Goal: Use online tool/utility: Utilize a website feature to perform a specific function

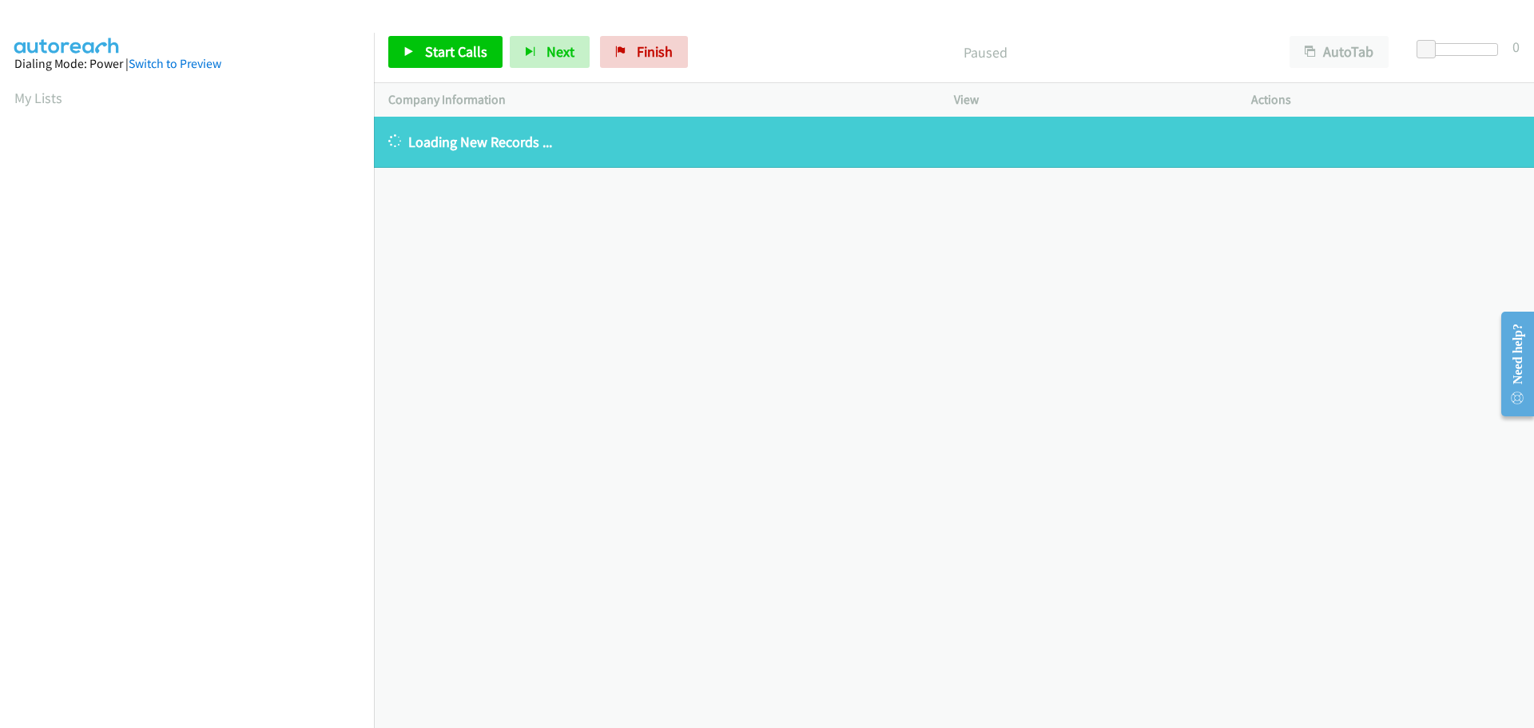
click at [12, 96] on aside "Dialing Mode: Power | Switch to Preview My Lists" at bounding box center [187, 475] width 374 height 885
click at [10, 92] on aside "Dialing Mode: Power | Switch to Preview My Lists" at bounding box center [187, 475] width 374 height 885
click at [22, 103] on link "My Lists" at bounding box center [38, 98] width 48 height 18
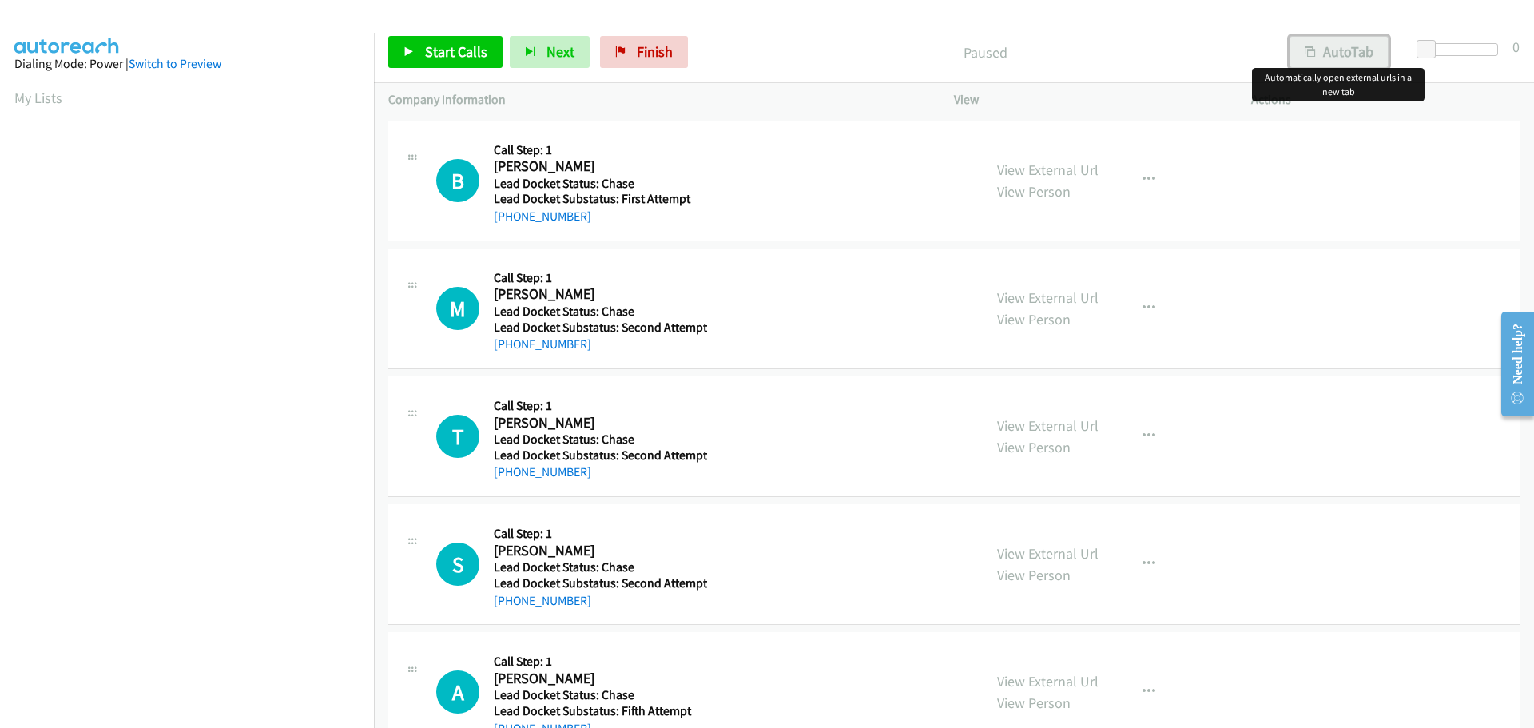
click at [1327, 44] on button "AutoTab" at bounding box center [1339, 52] width 99 height 32
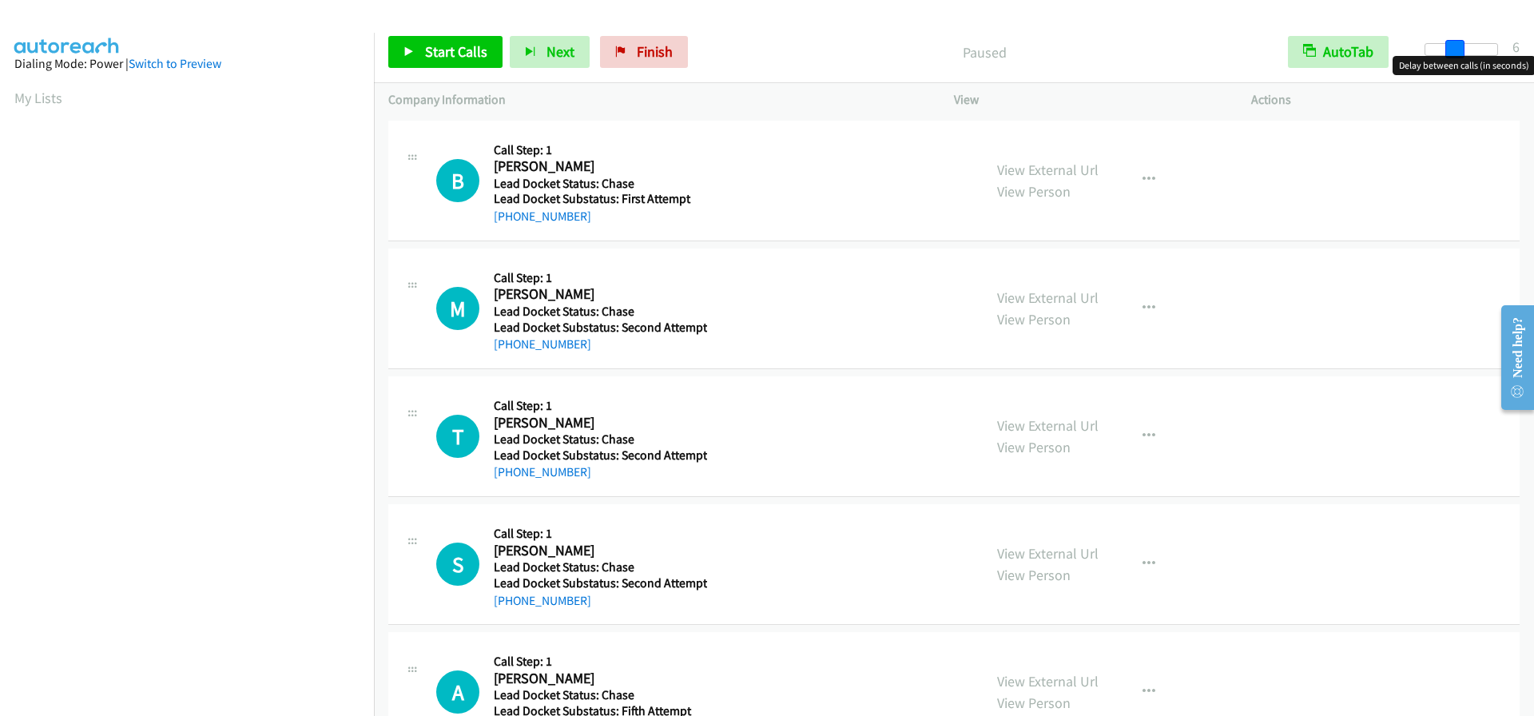
drag, startPoint x: 1427, startPoint y: 48, endPoint x: 1455, endPoint y: 50, distance: 27.2
click at [1455, 50] on span at bounding box center [1455, 49] width 19 height 19
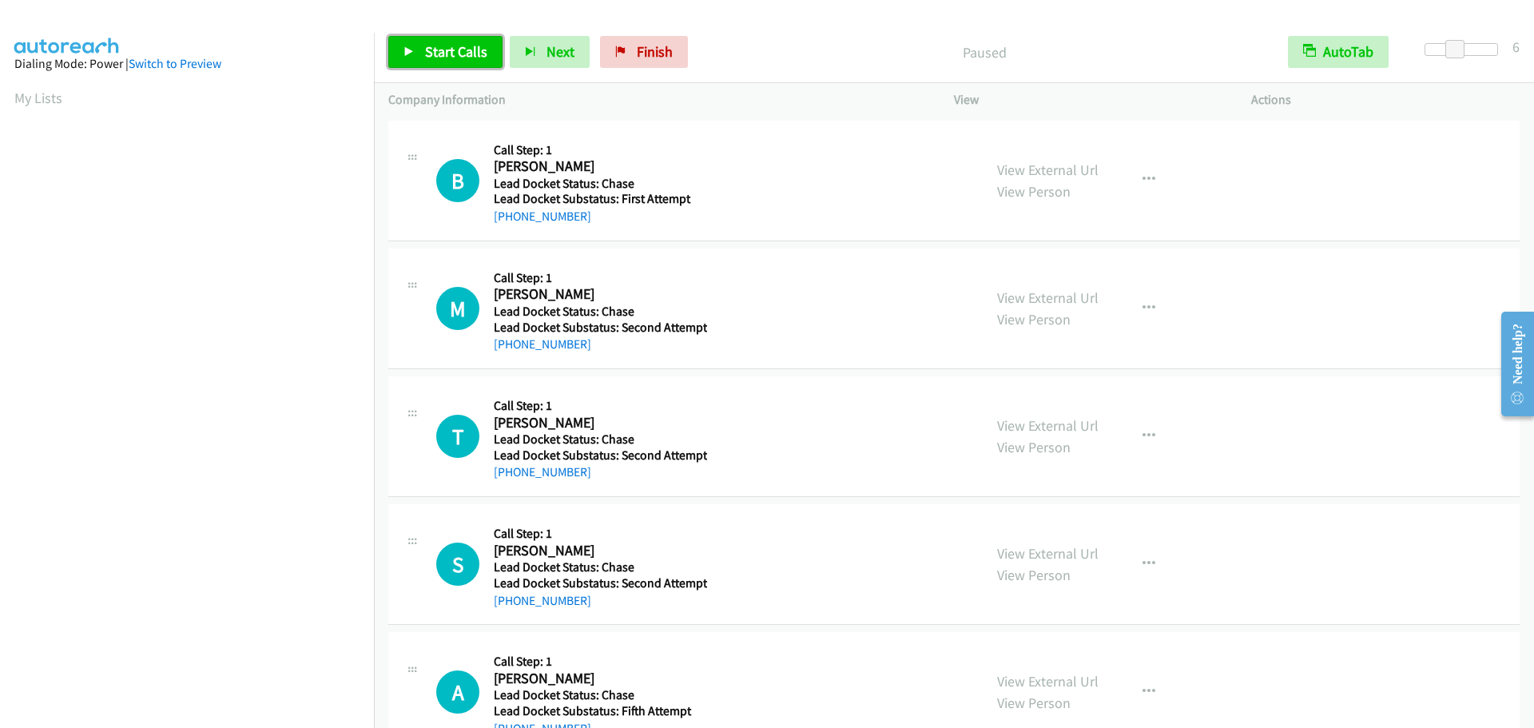
click at [434, 58] on span "Start Calls" at bounding box center [456, 51] width 62 height 18
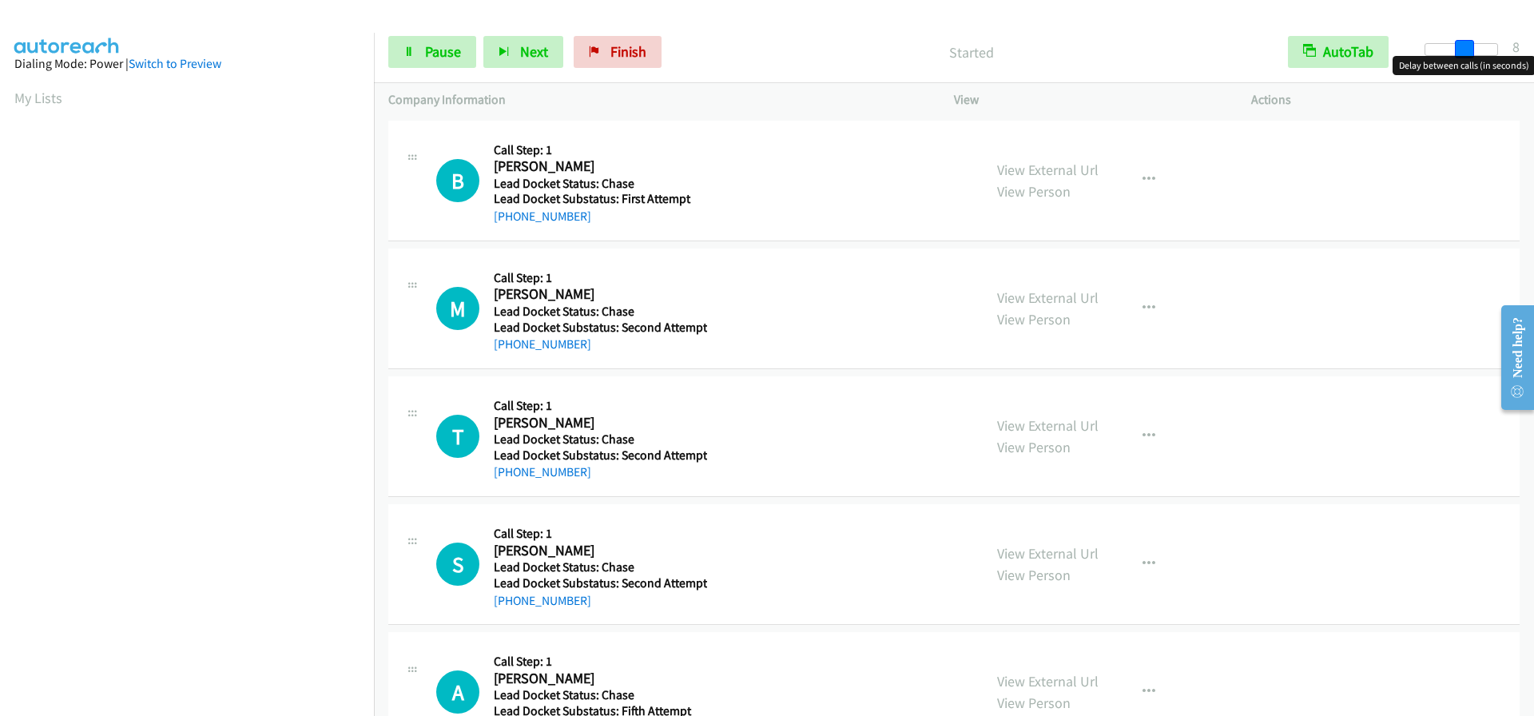
drag, startPoint x: 1452, startPoint y: 51, endPoint x: 1461, endPoint y: 51, distance: 8.8
click at [1461, 51] on span at bounding box center [1464, 49] width 19 height 19
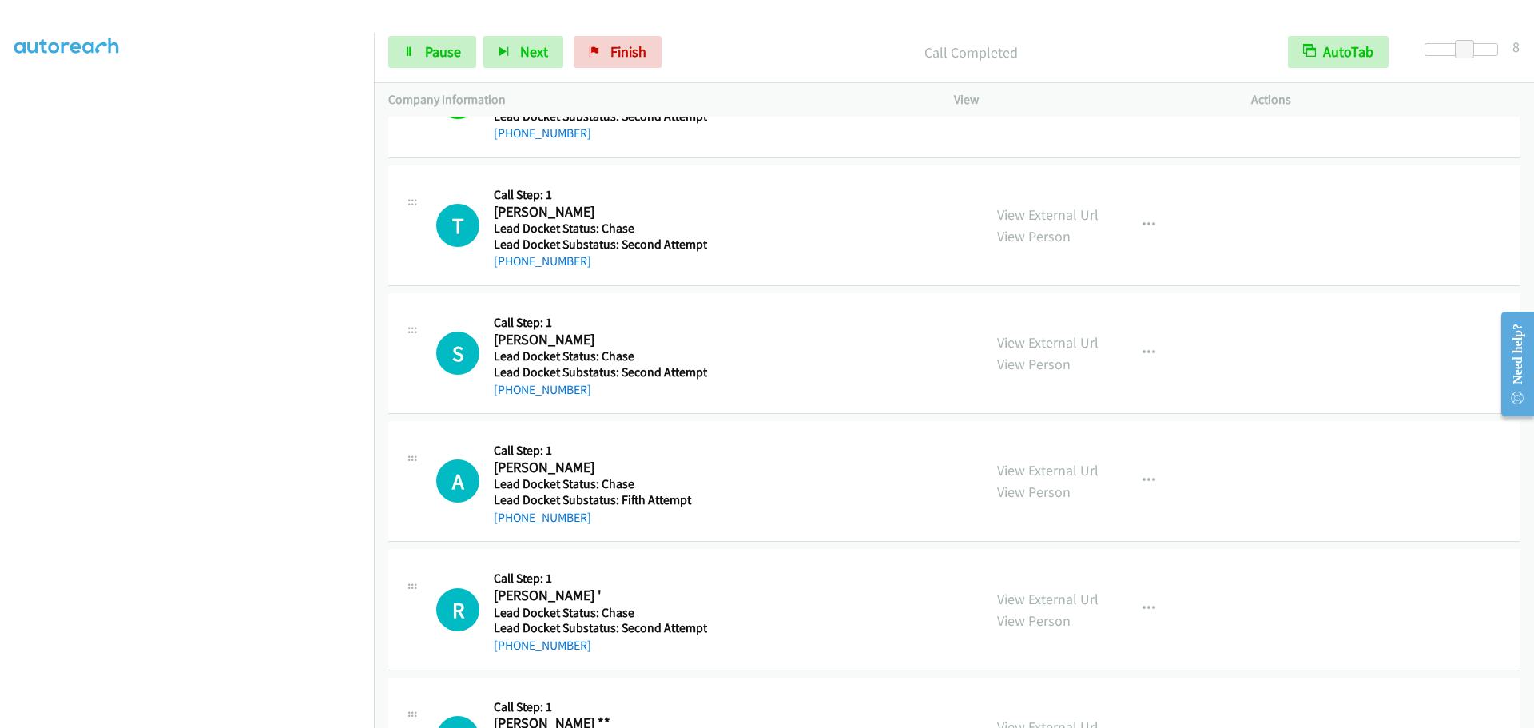
scroll to position [240, 0]
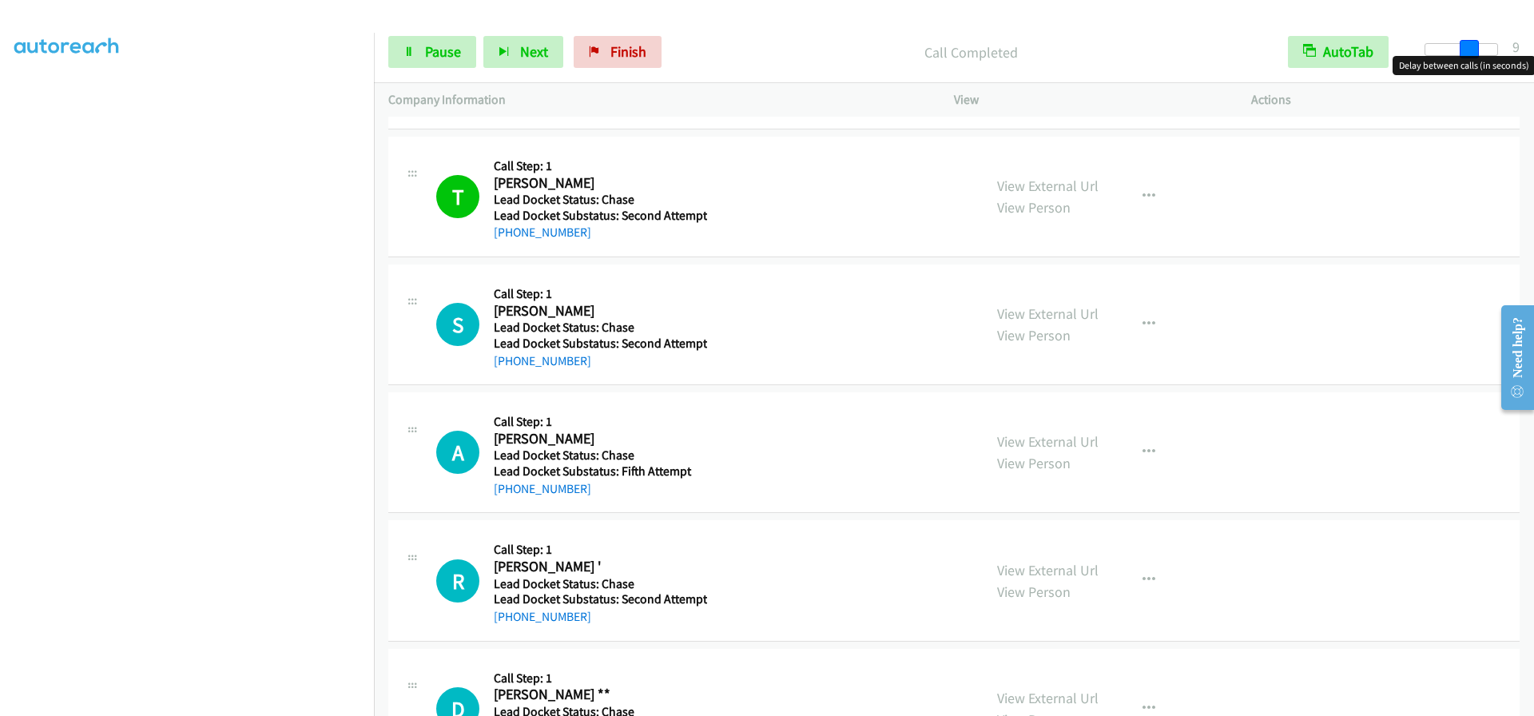
click at [1466, 50] on span at bounding box center [1469, 49] width 19 height 19
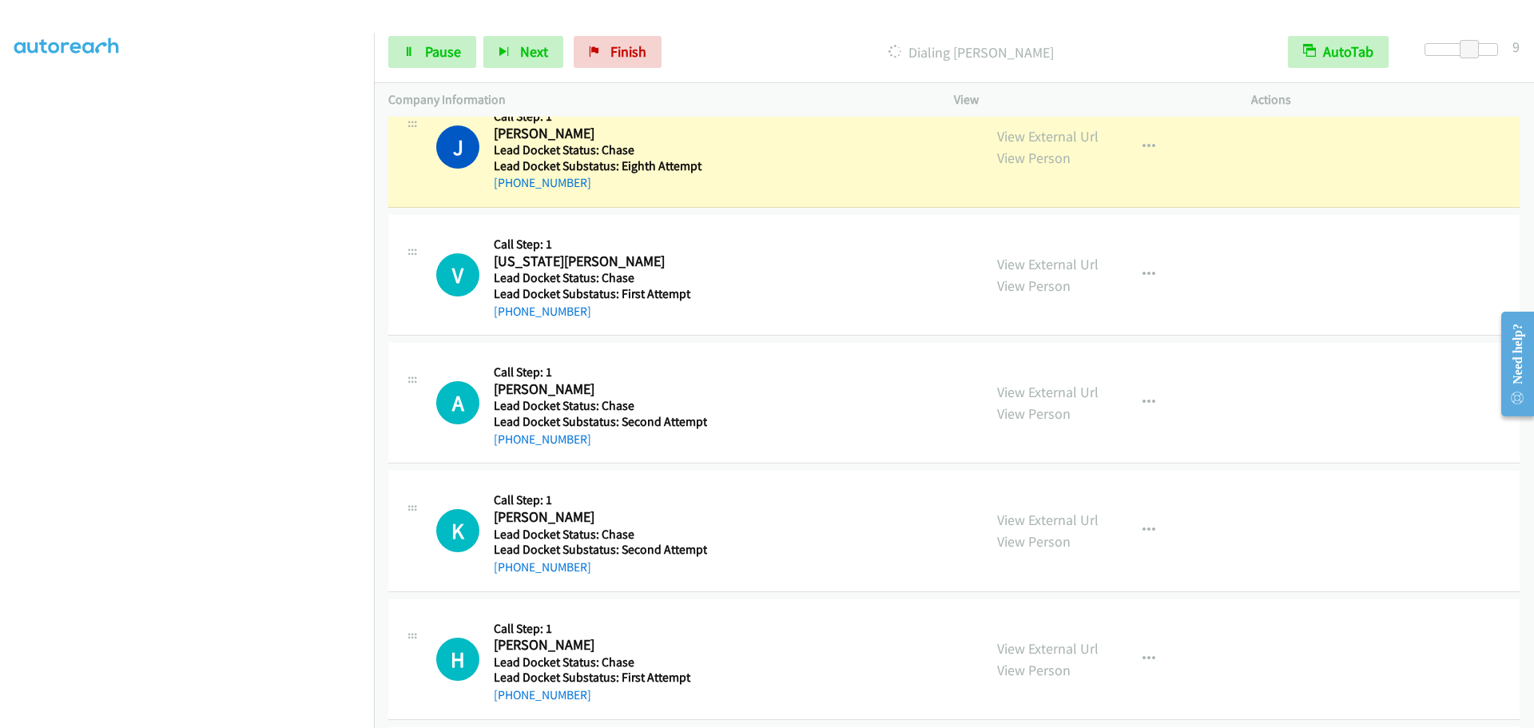
scroll to position [850, 0]
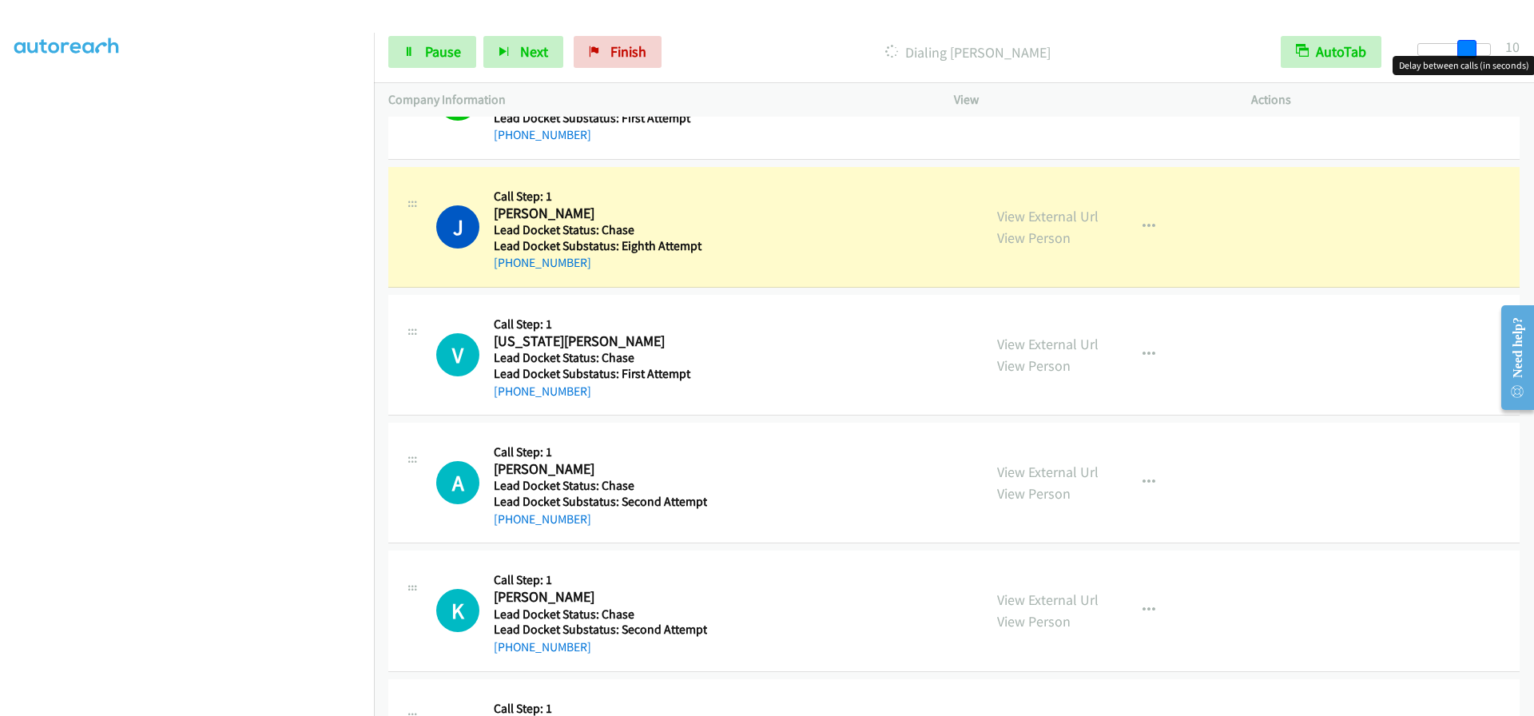
click at [1470, 50] on span at bounding box center [1467, 49] width 19 height 19
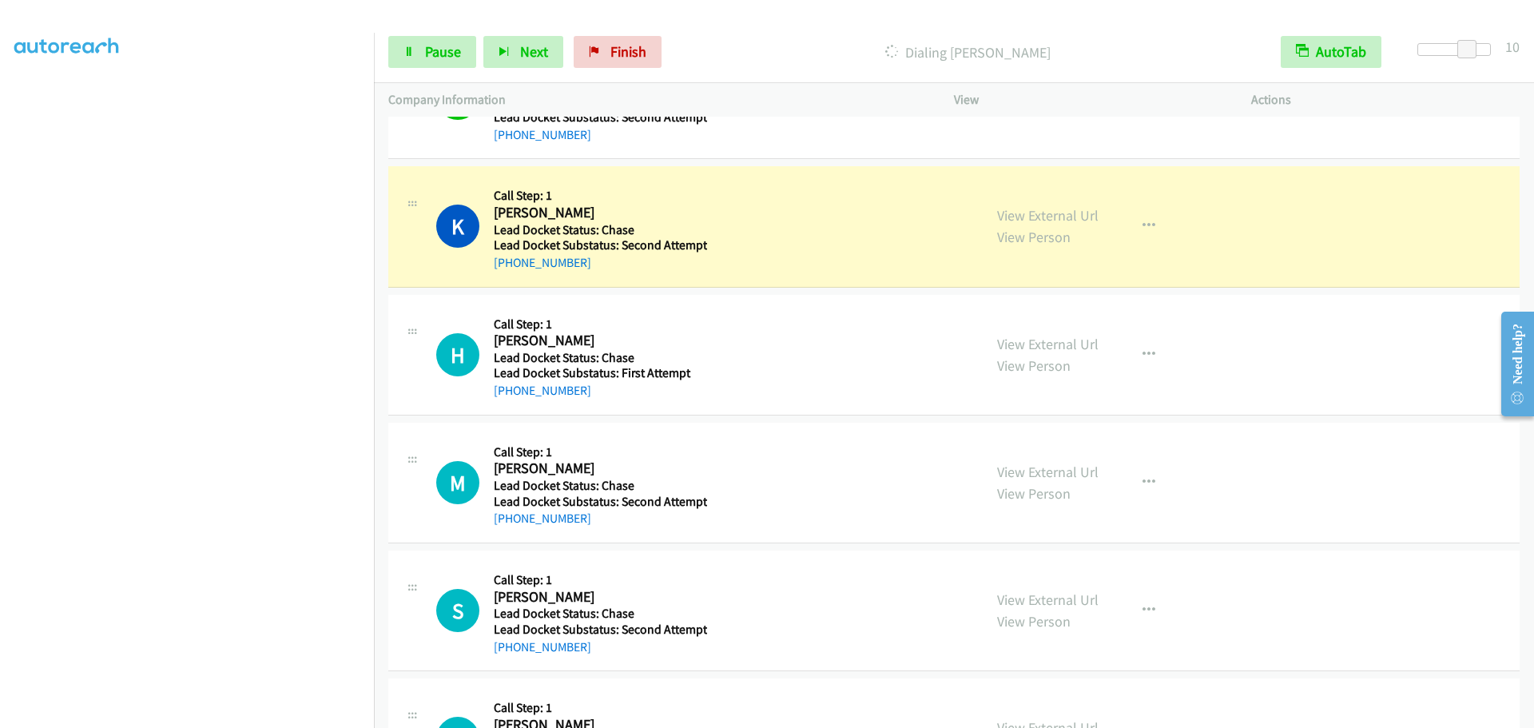
scroll to position [169, 0]
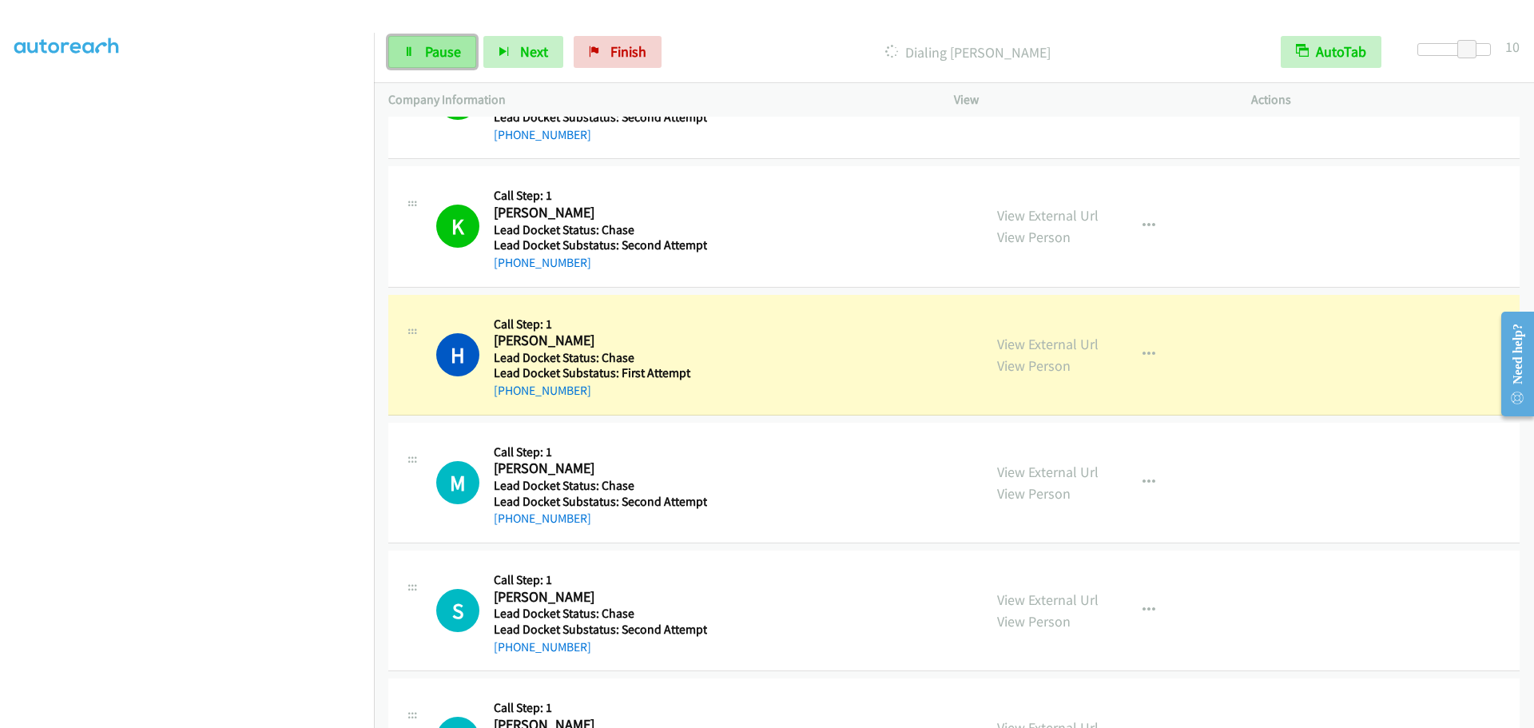
click at [455, 47] on span "Pause" at bounding box center [443, 51] width 36 height 18
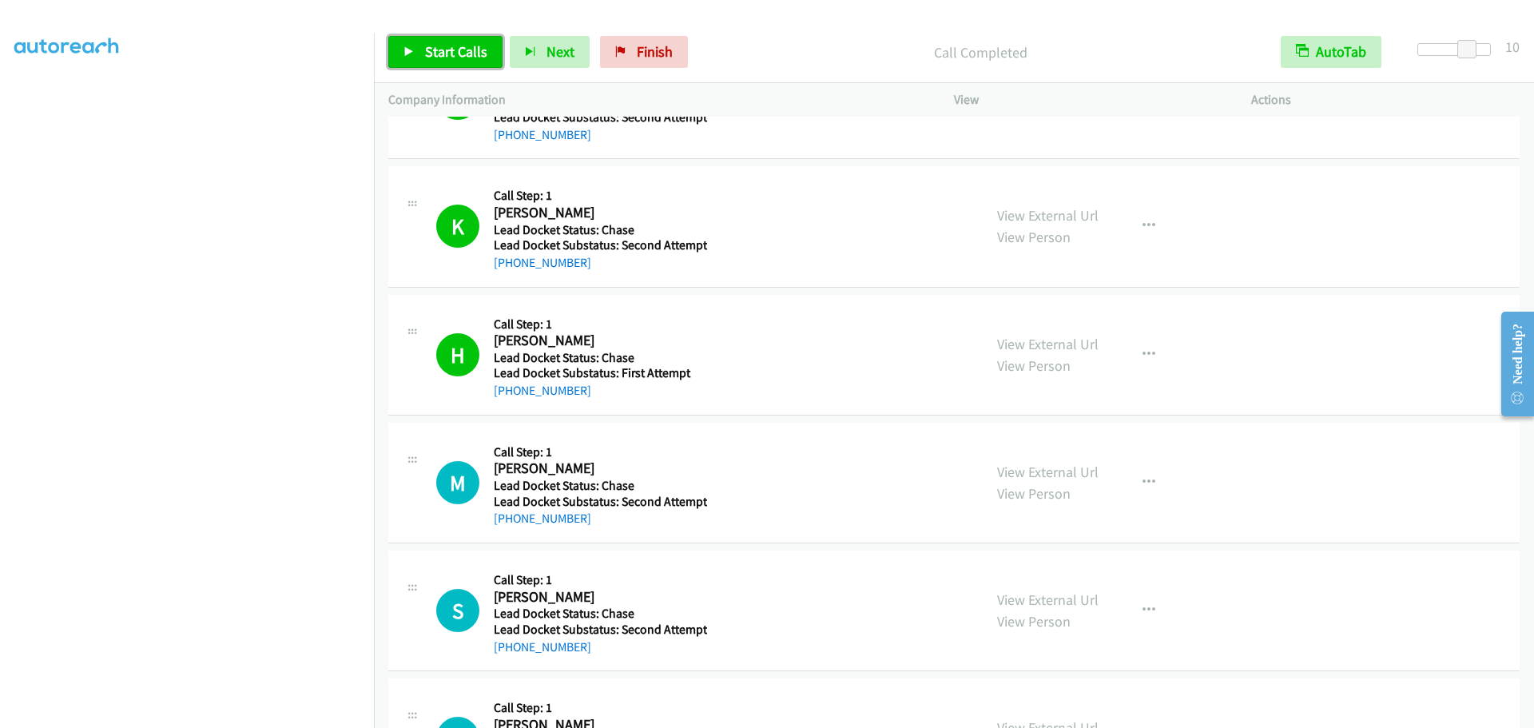
click at [436, 50] on span "Start Calls" at bounding box center [456, 51] width 62 height 18
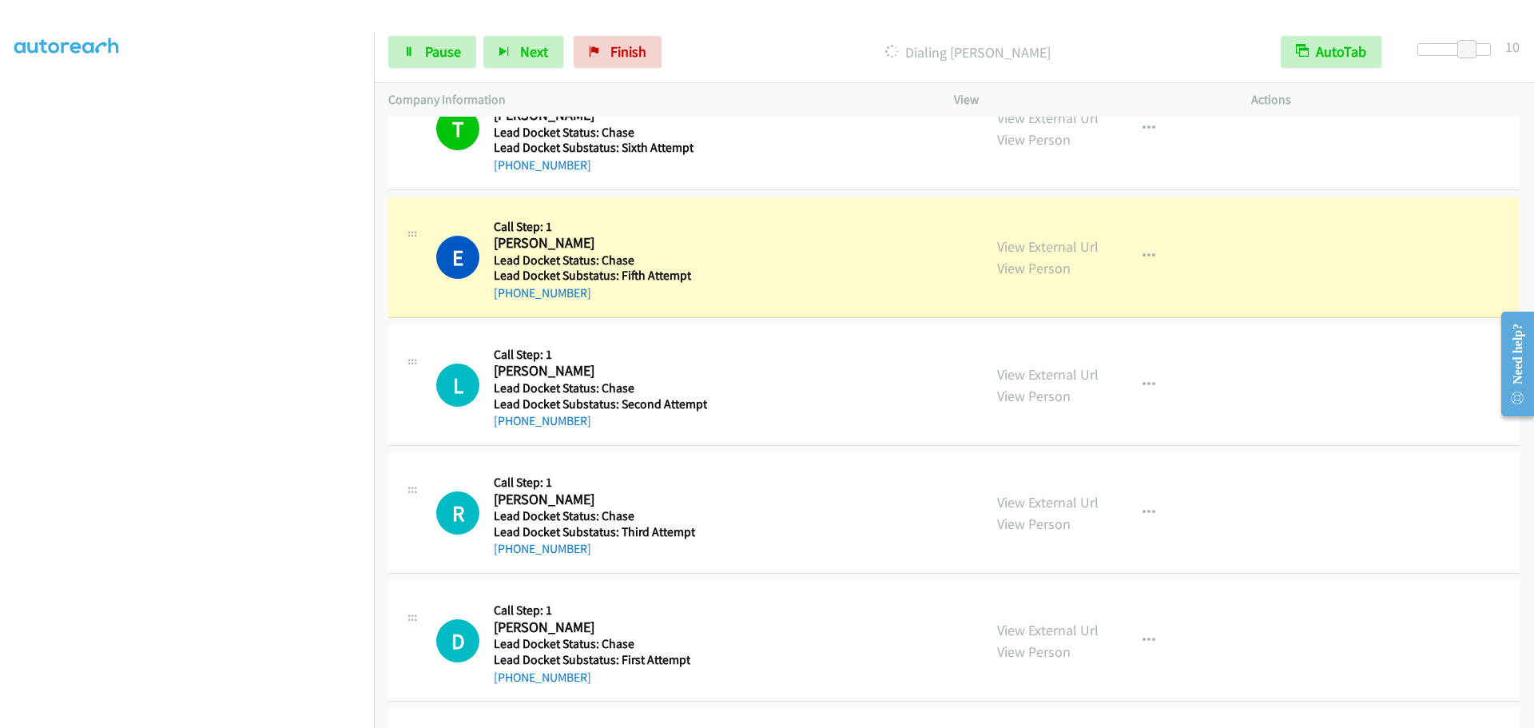
scroll to position [2078, 0]
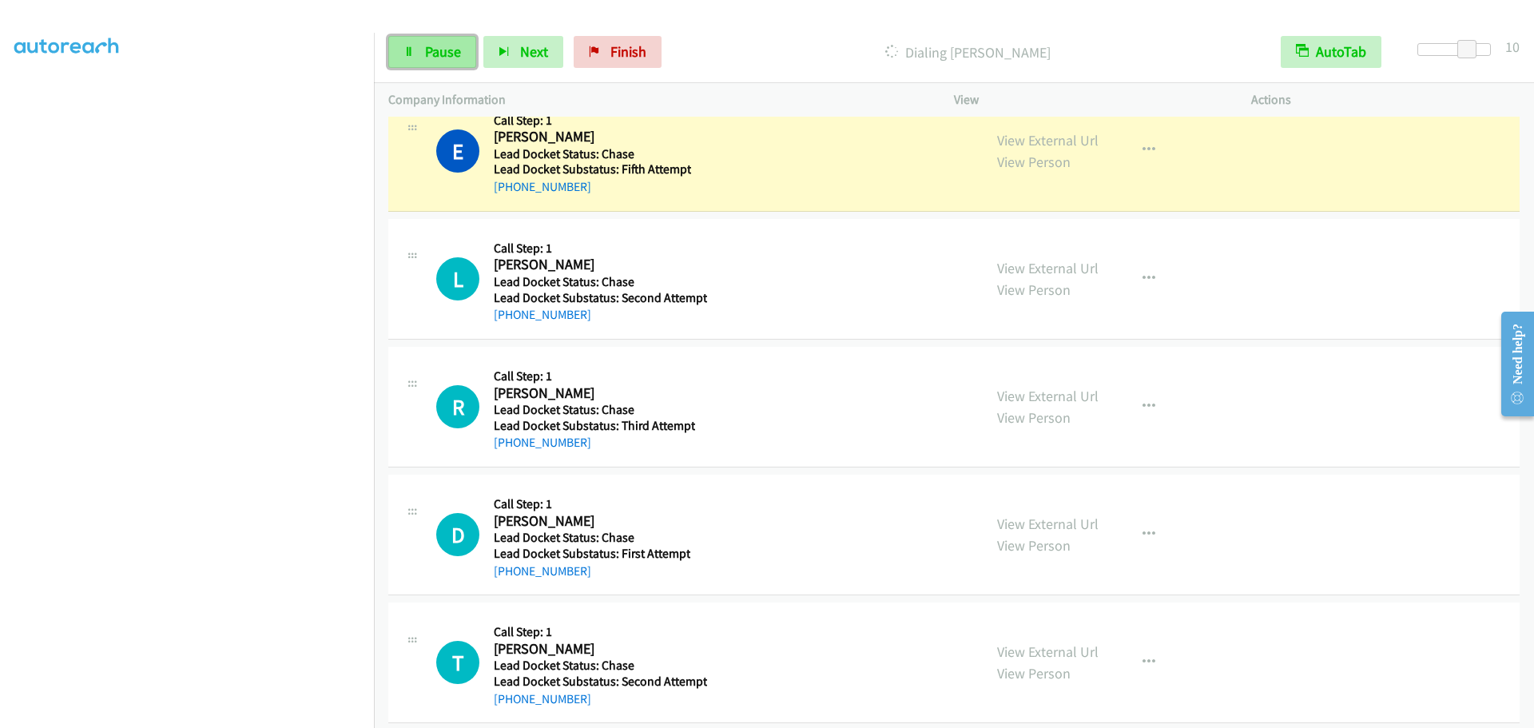
click at [431, 50] on span "Pause" at bounding box center [443, 51] width 36 height 18
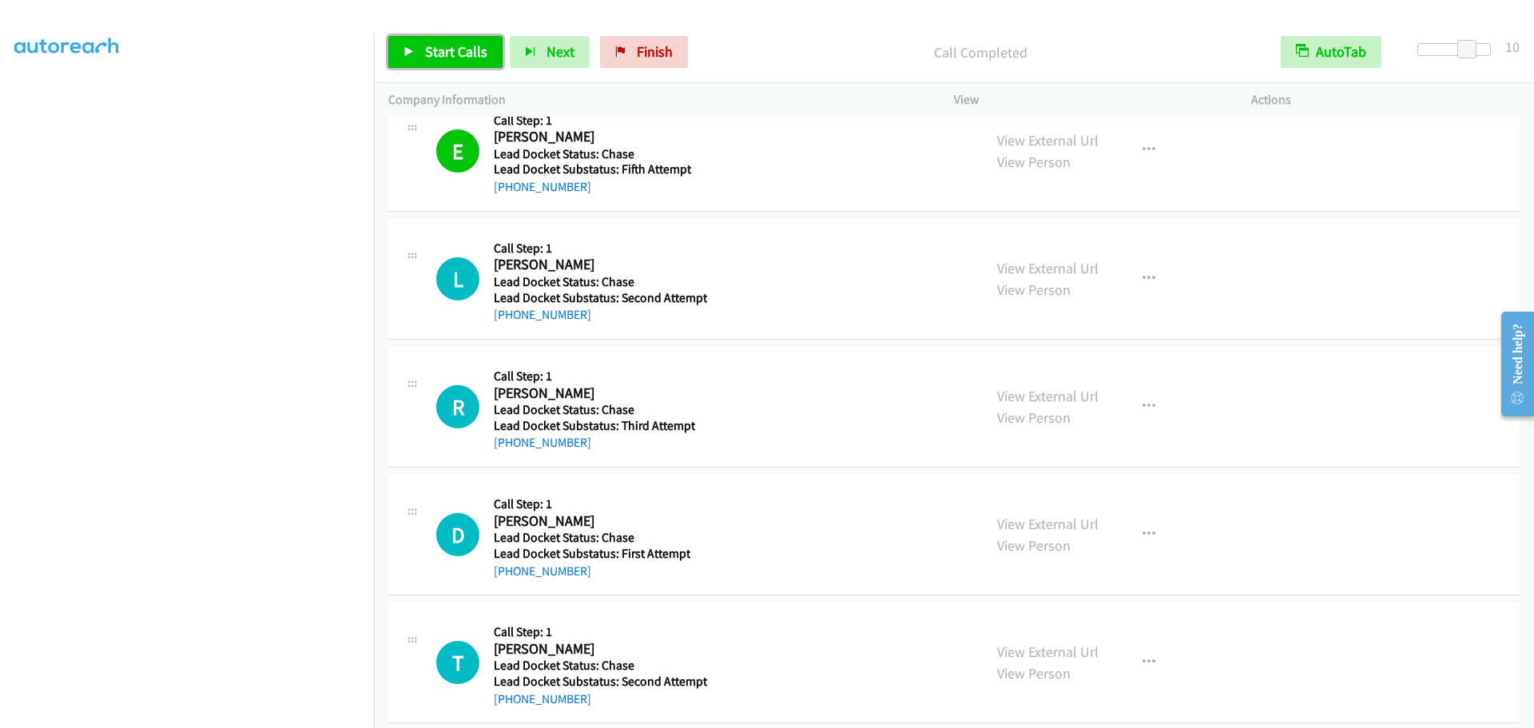
click at [449, 55] on span "Start Calls" at bounding box center [456, 51] width 62 height 18
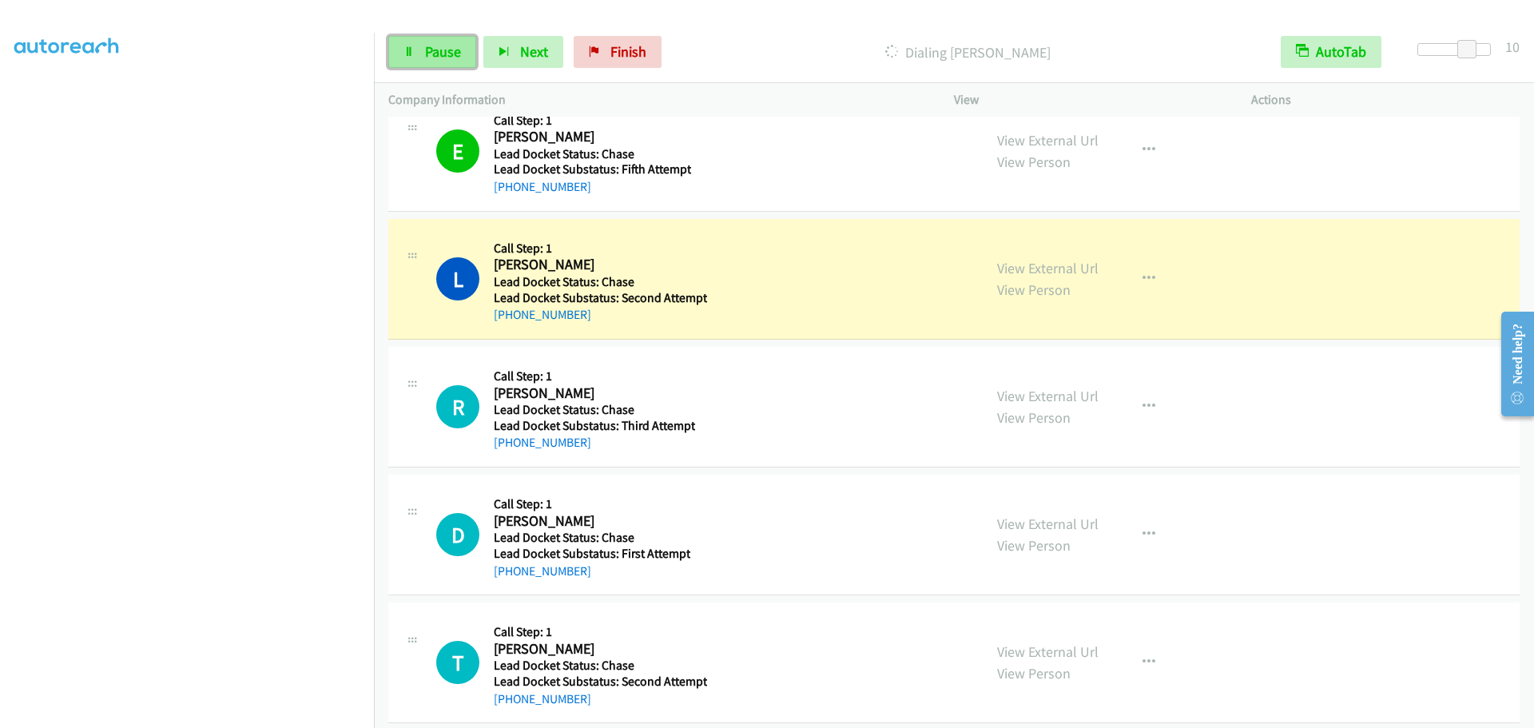
click at [450, 50] on span "Pause" at bounding box center [443, 51] width 36 height 18
click at [472, 52] on span "Start Calls" at bounding box center [456, 51] width 62 height 18
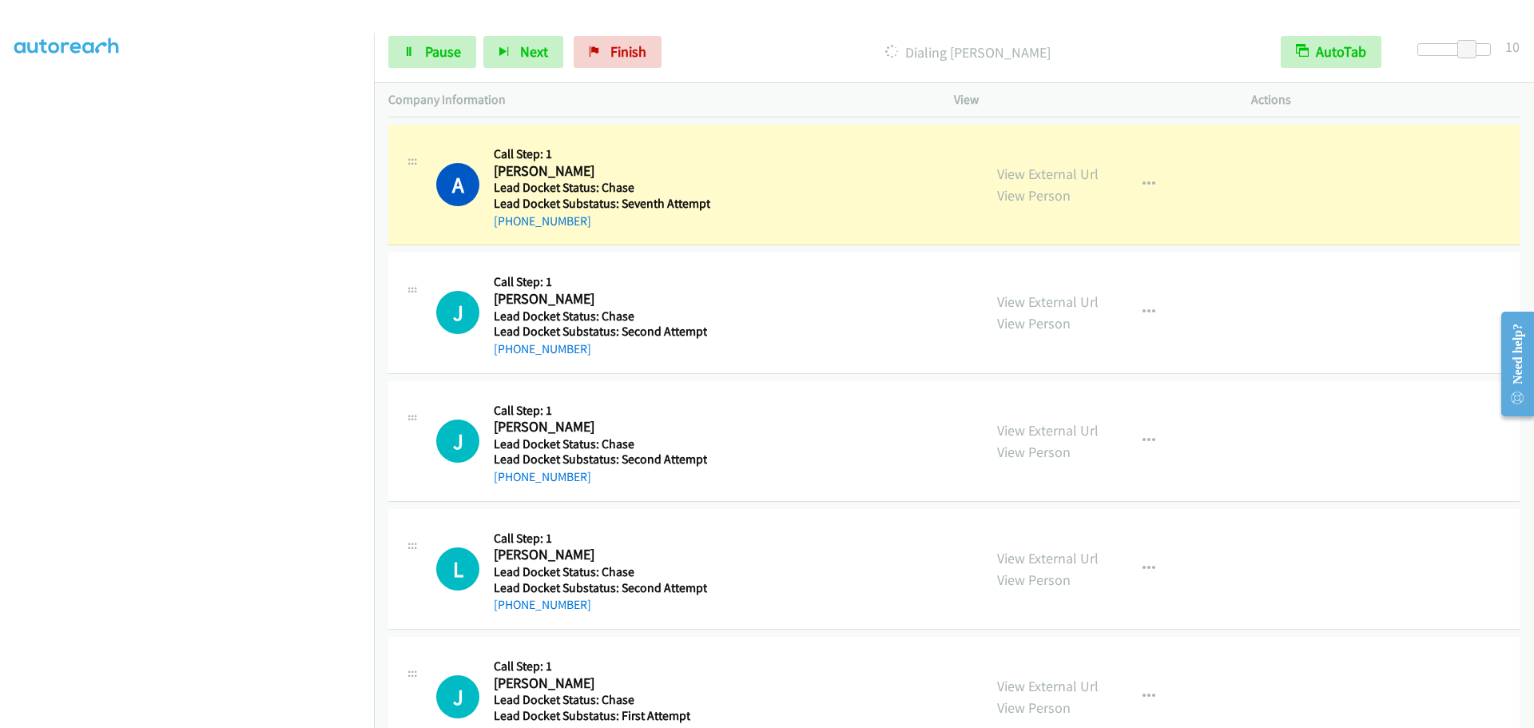
scroll to position [3202, 0]
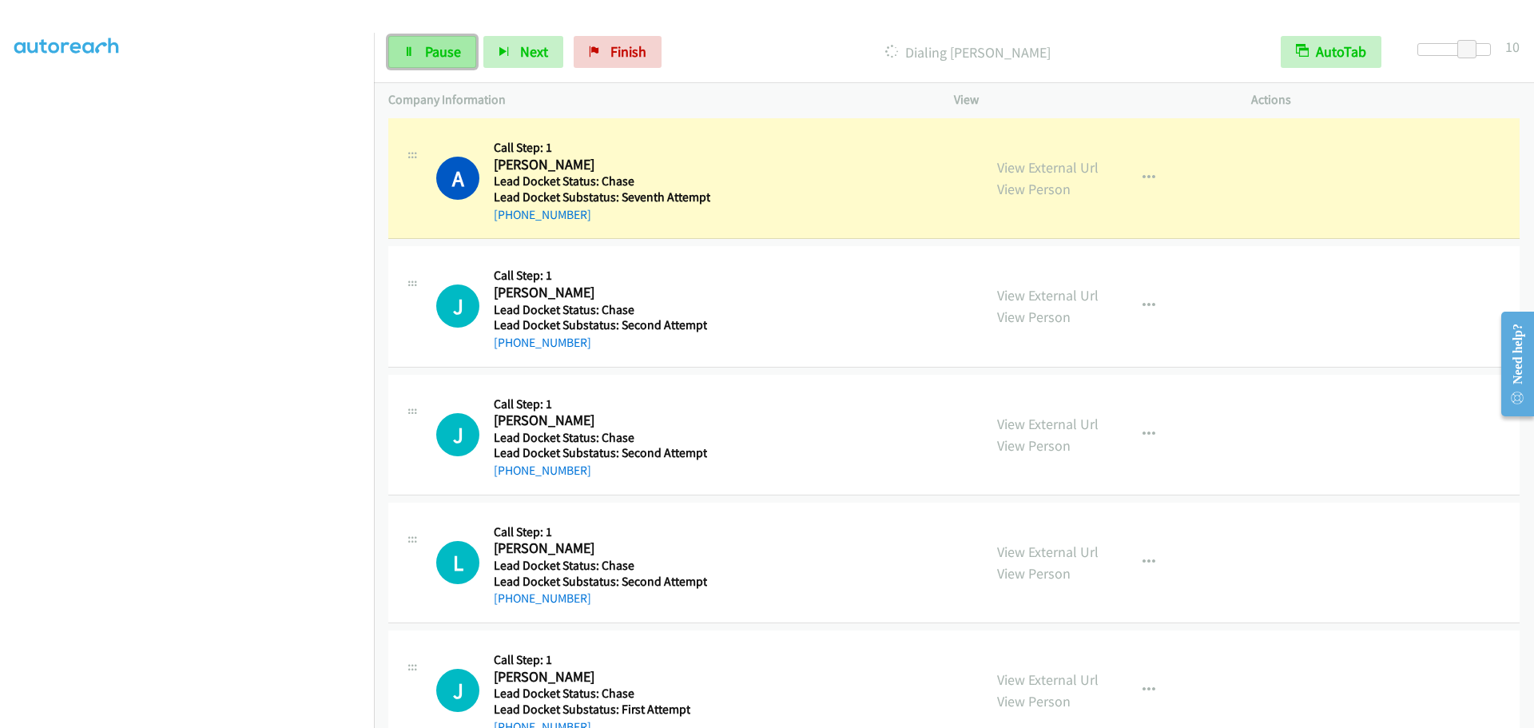
click at [445, 48] on span "Pause" at bounding box center [443, 51] width 36 height 18
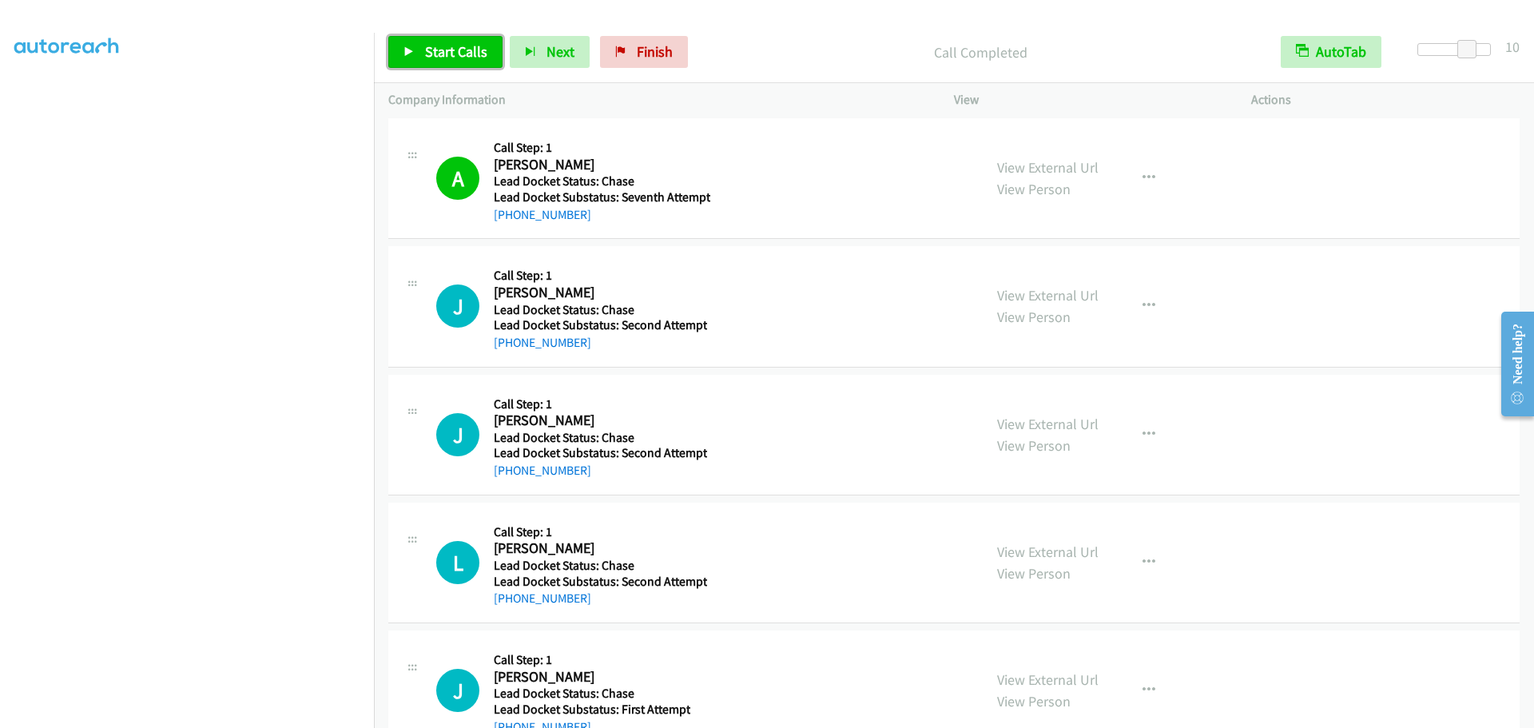
click at [469, 46] on span "Start Calls" at bounding box center [456, 51] width 62 height 18
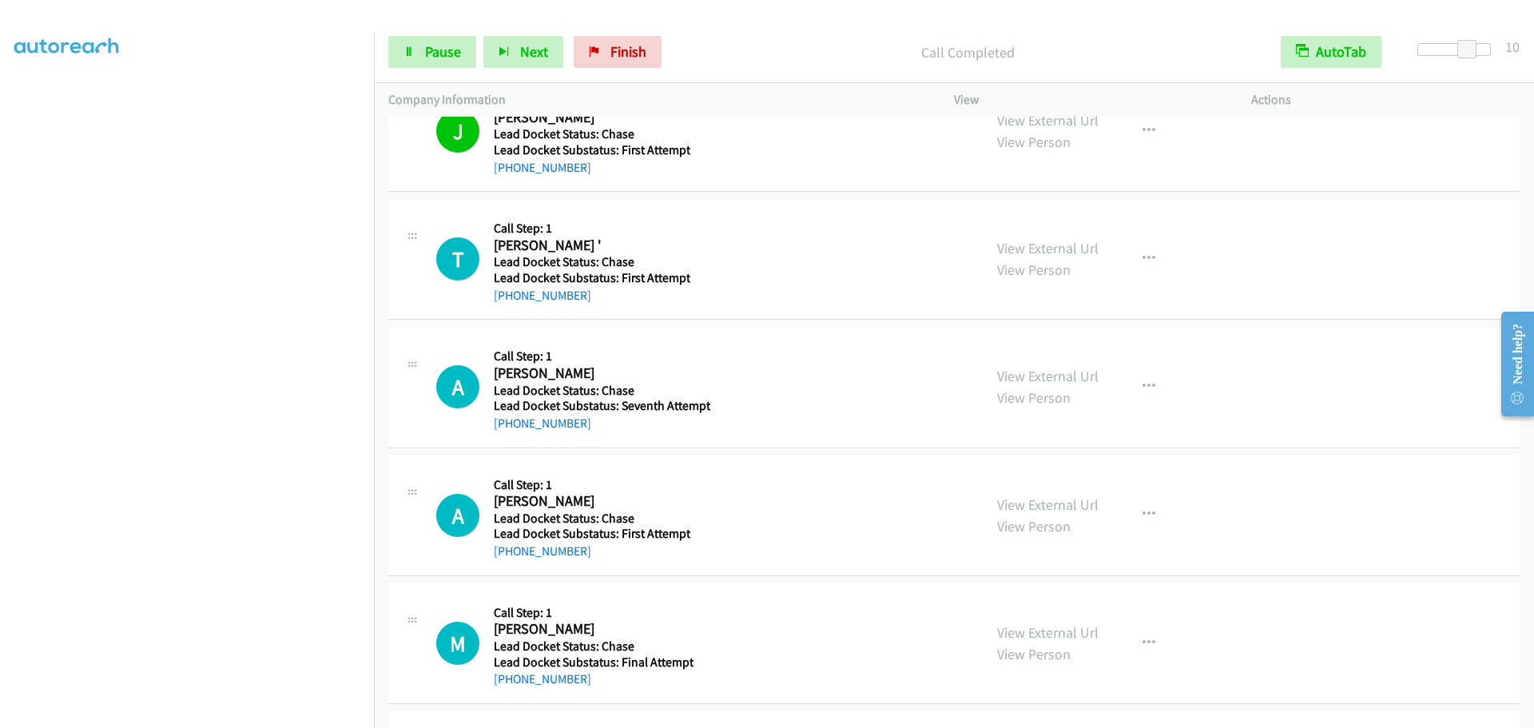
scroll to position [3842, 0]
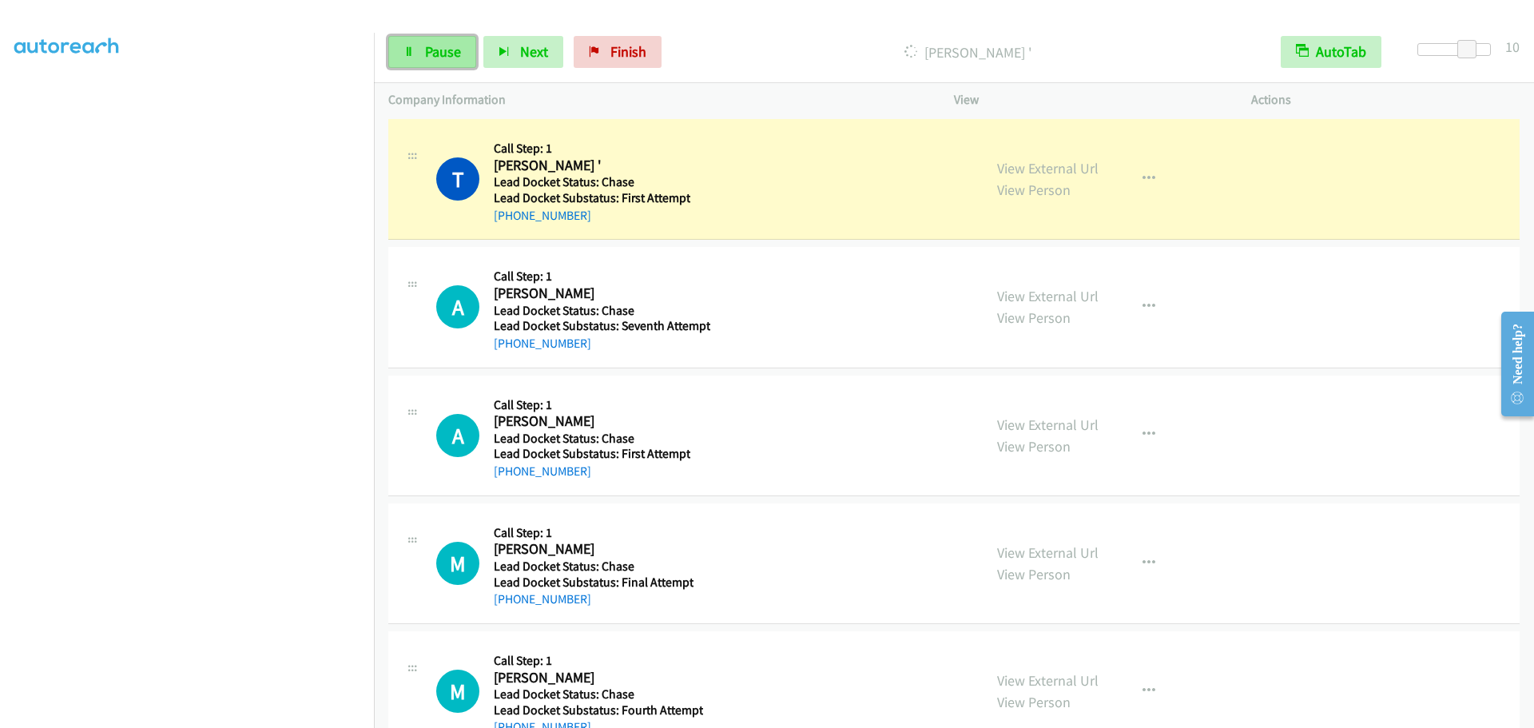
click at [453, 42] on link "Pause" at bounding box center [432, 52] width 88 height 32
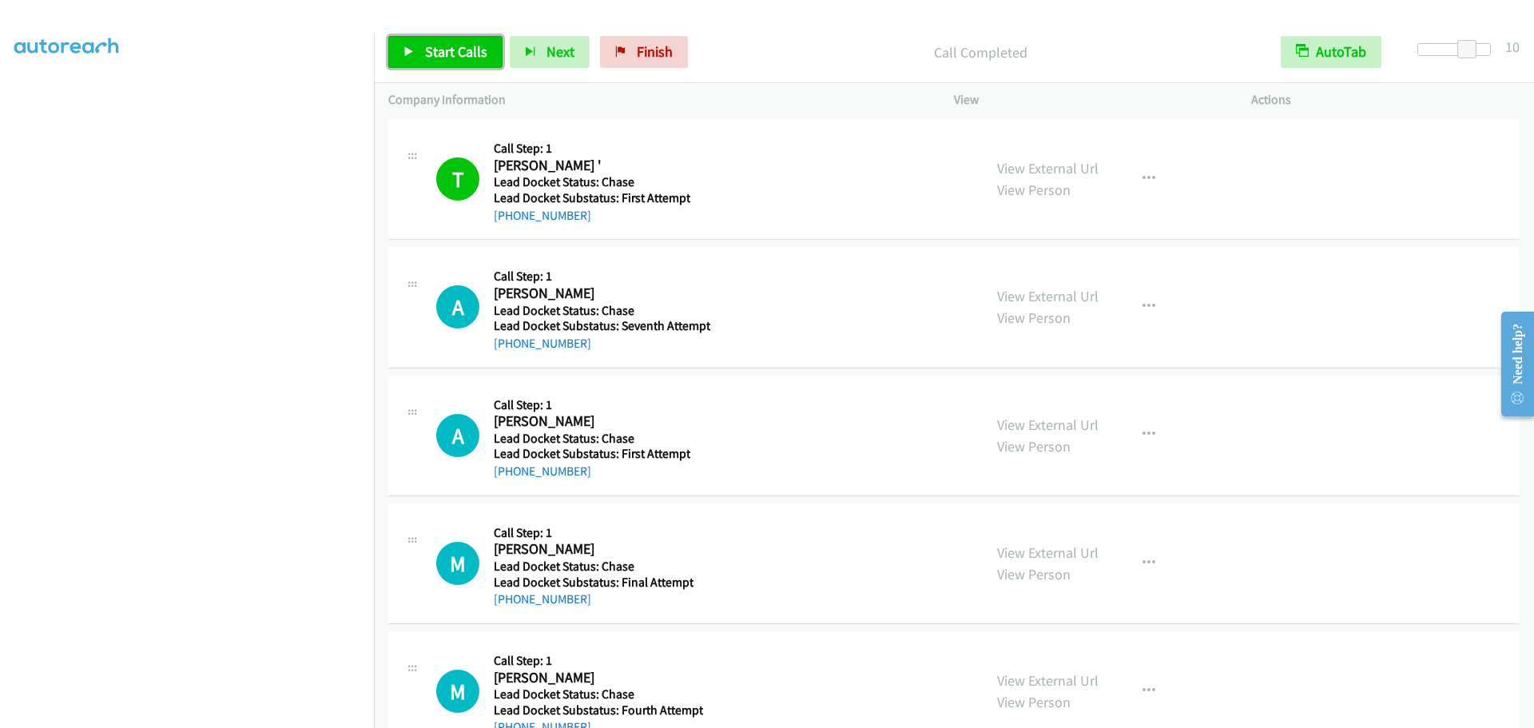
click at [426, 55] on span "Start Calls" at bounding box center [456, 51] width 62 height 18
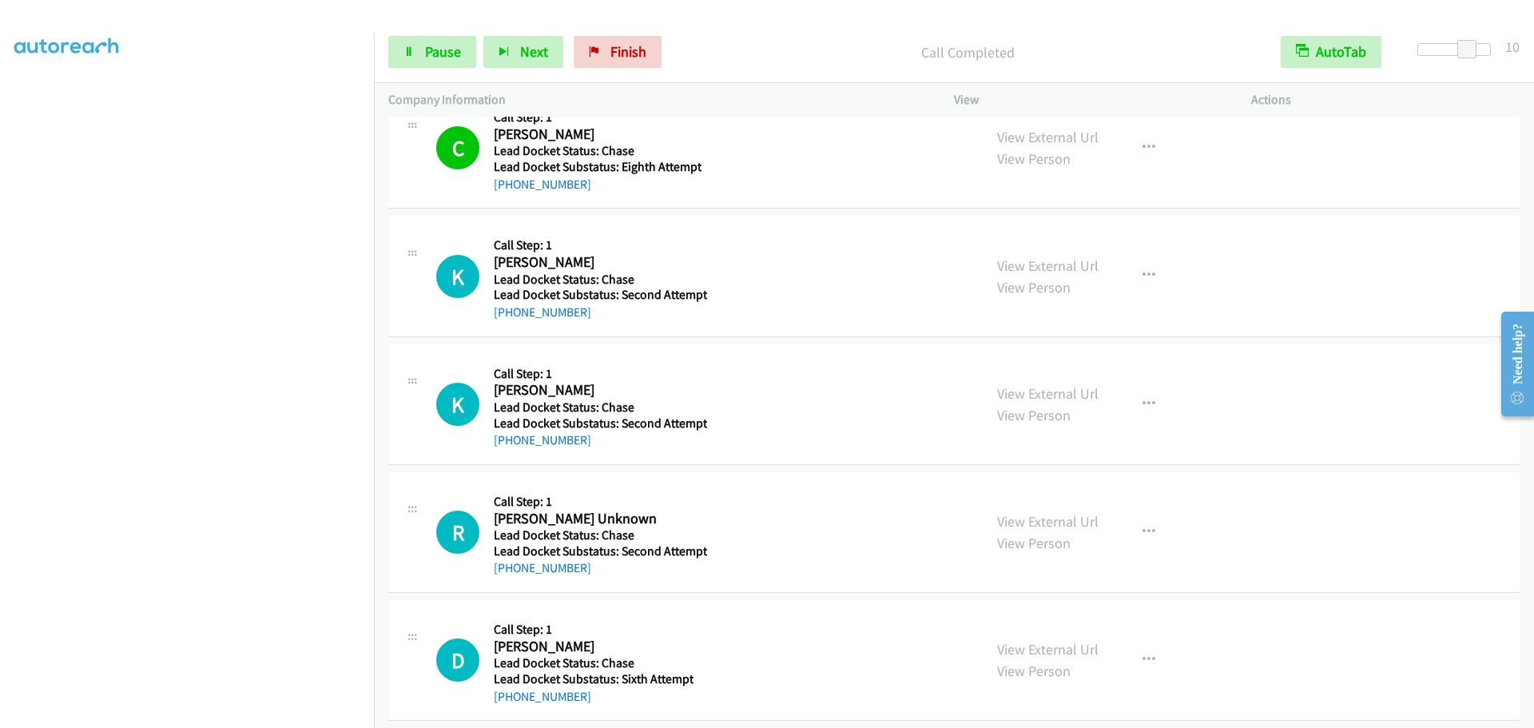
scroll to position [4721, 0]
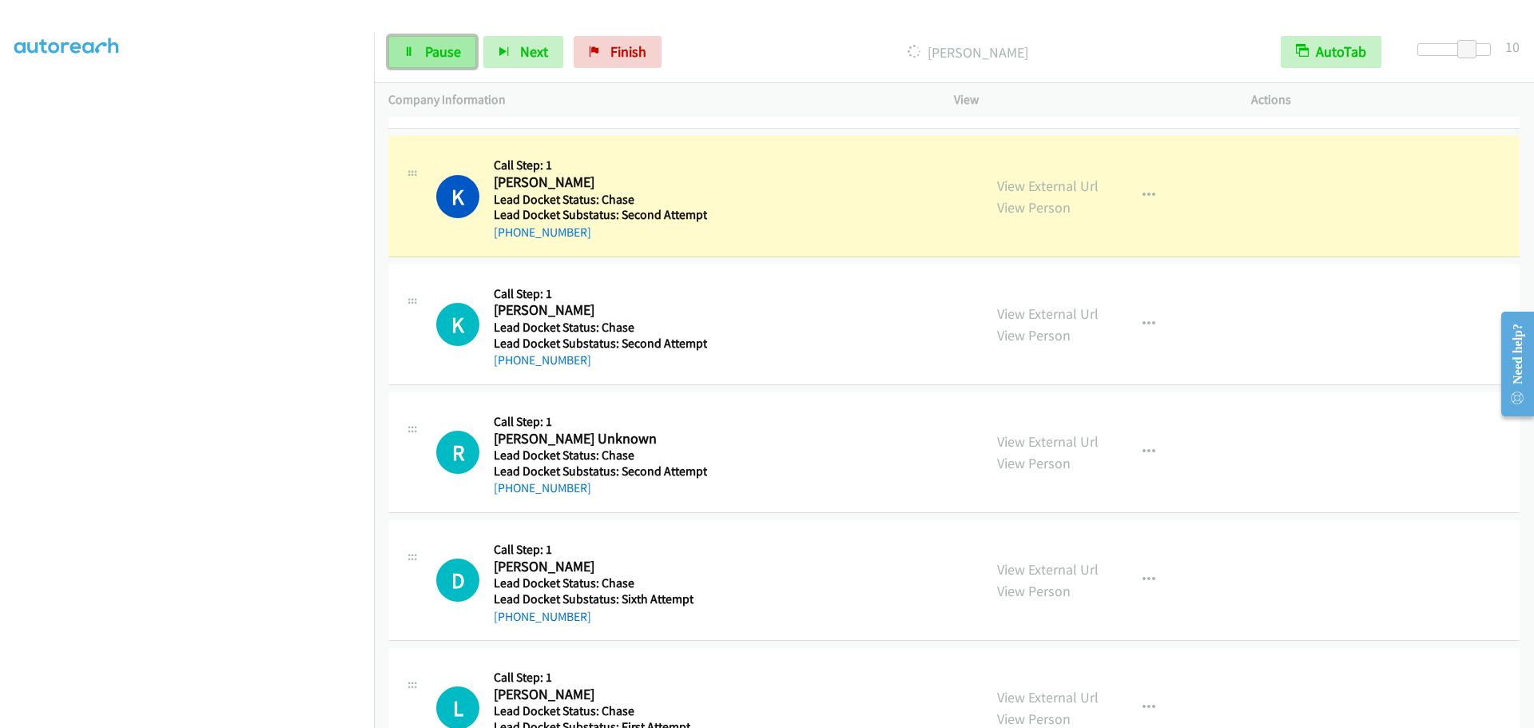
click at [421, 50] on link "Pause" at bounding box center [432, 52] width 88 height 32
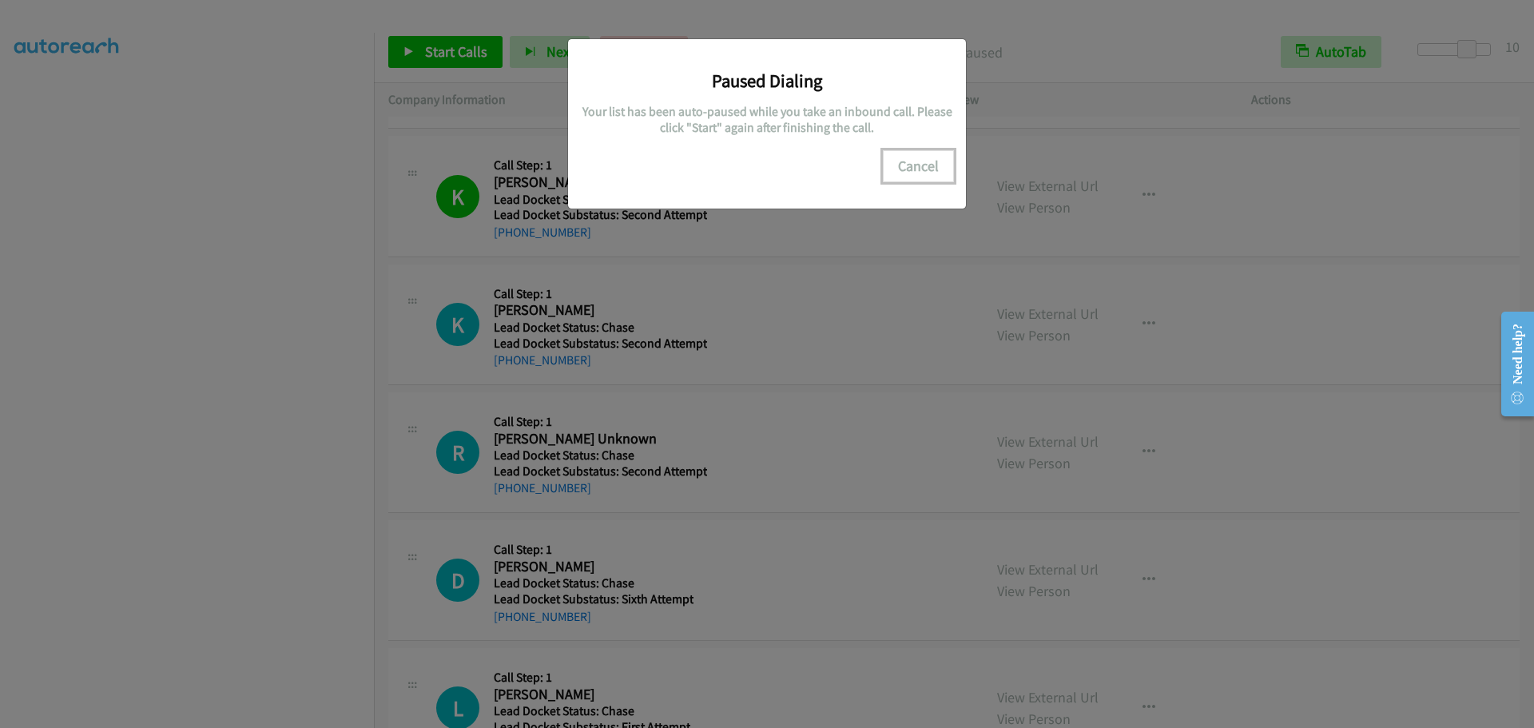
click at [933, 169] on button "Cancel" at bounding box center [918, 166] width 71 height 32
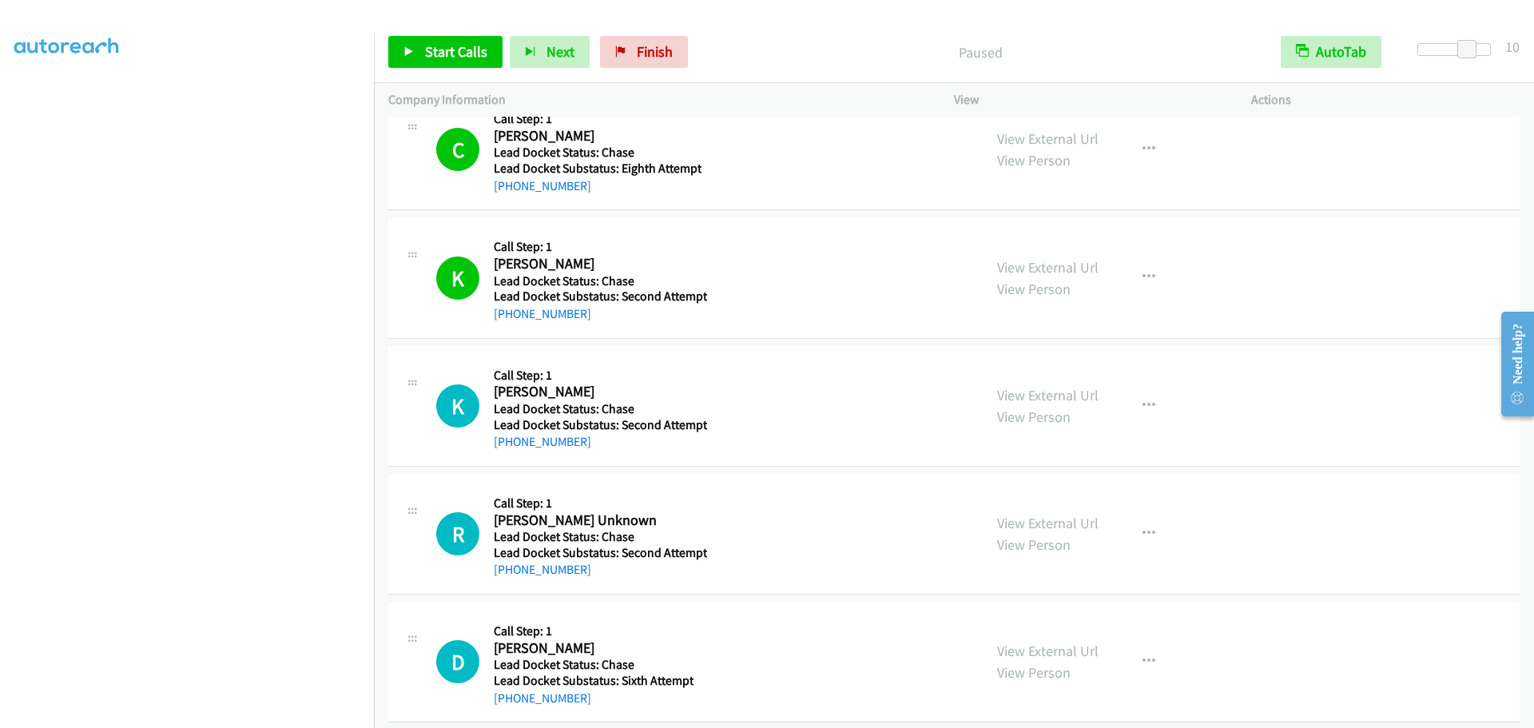
scroll to position [4561, 0]
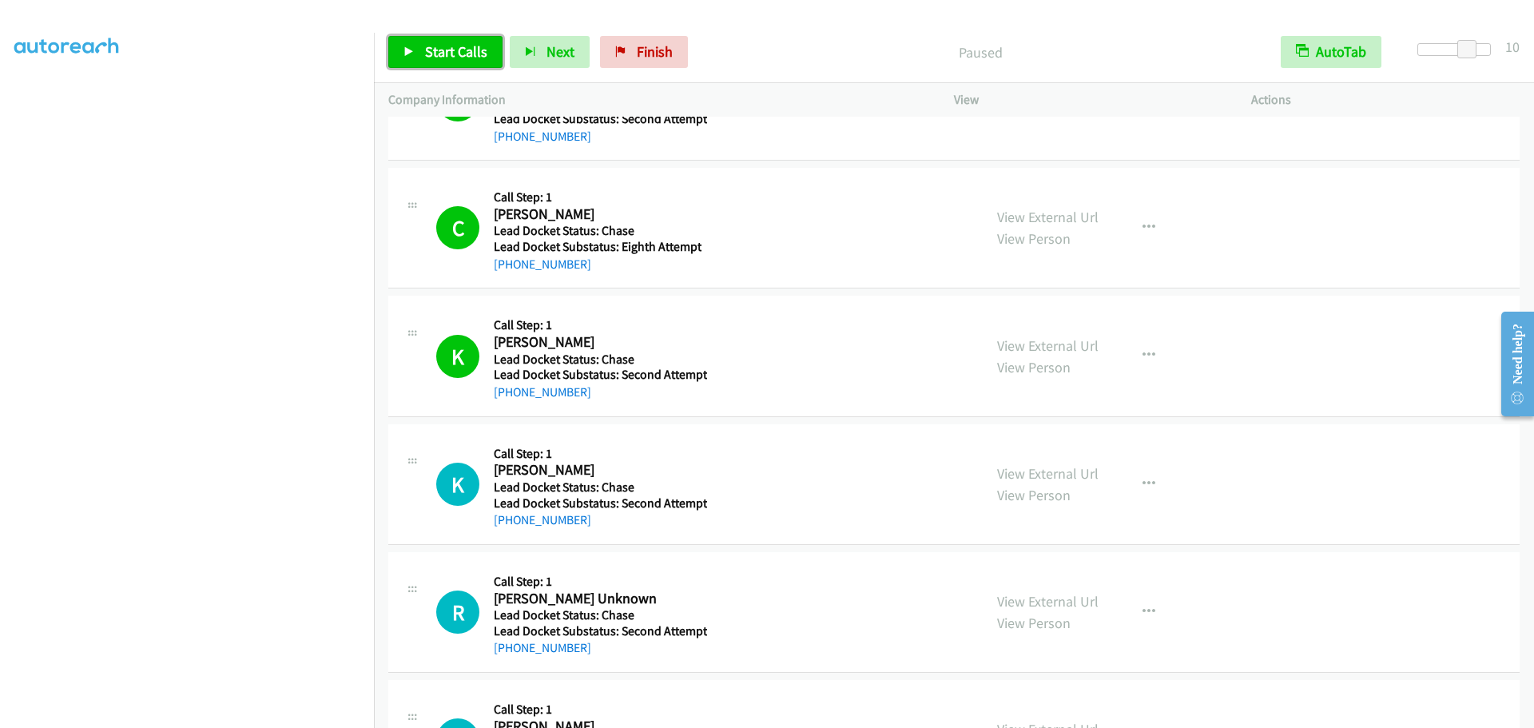
click at [449, 50] on span "Start Calls" at bounding box center [456, 51] width 62 height 18
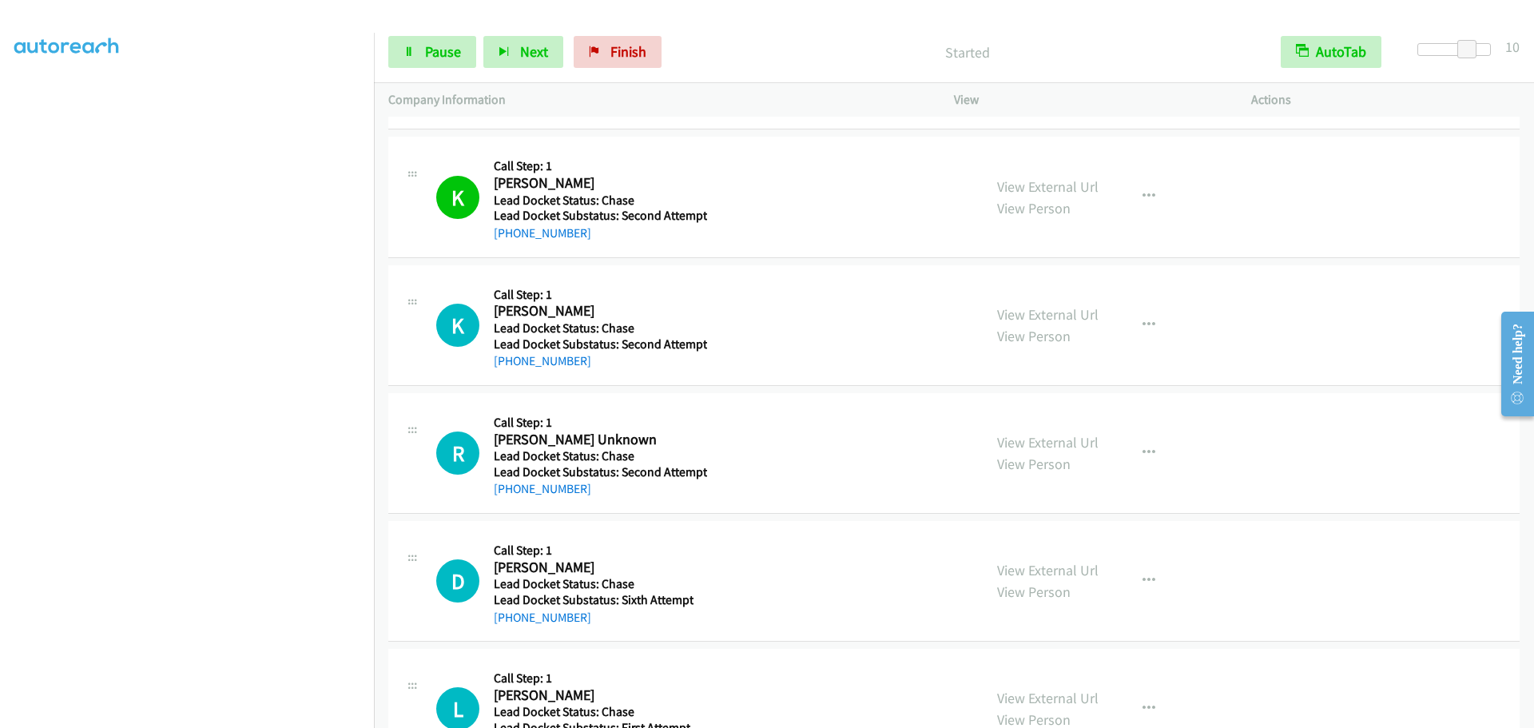
scroll to position [4721, 0]
click at [436, 58] on span "Pause" at bounding box center [443, 51] width 36 height 18
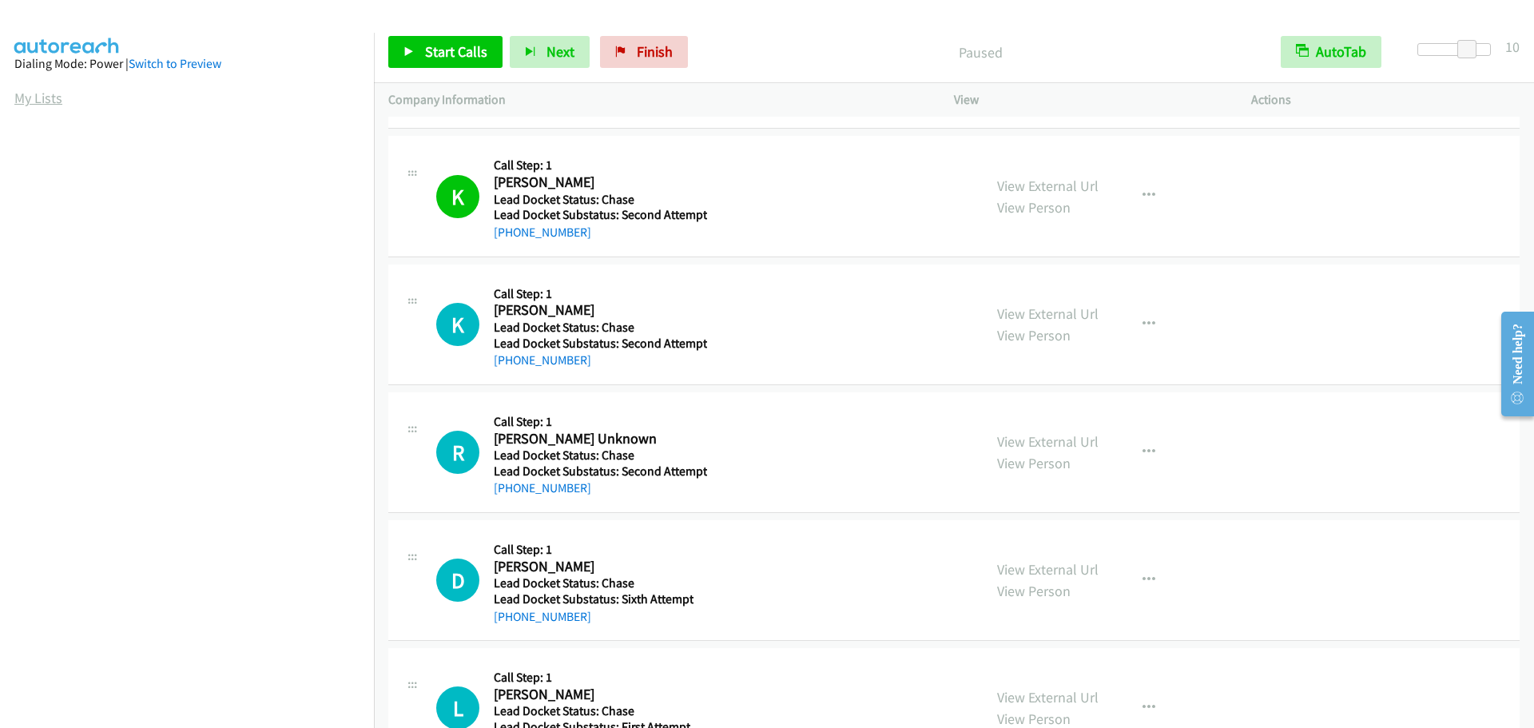
click at [38, 97] on link "My Lists" at bounding box center [38, 98] width 48 height 18
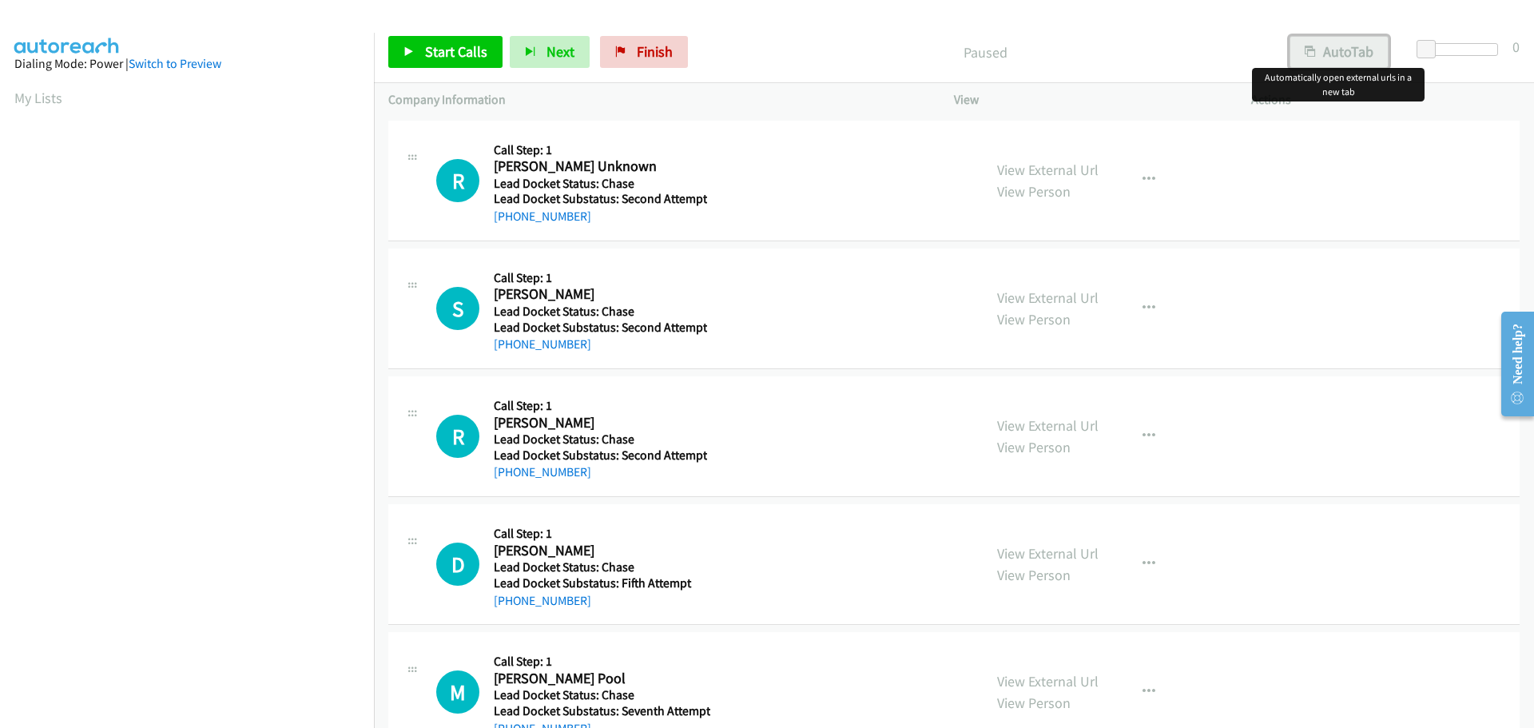
click at [1321, 63] on button "AutoTab" at bounding box center [1339, 52] width 99 height 32
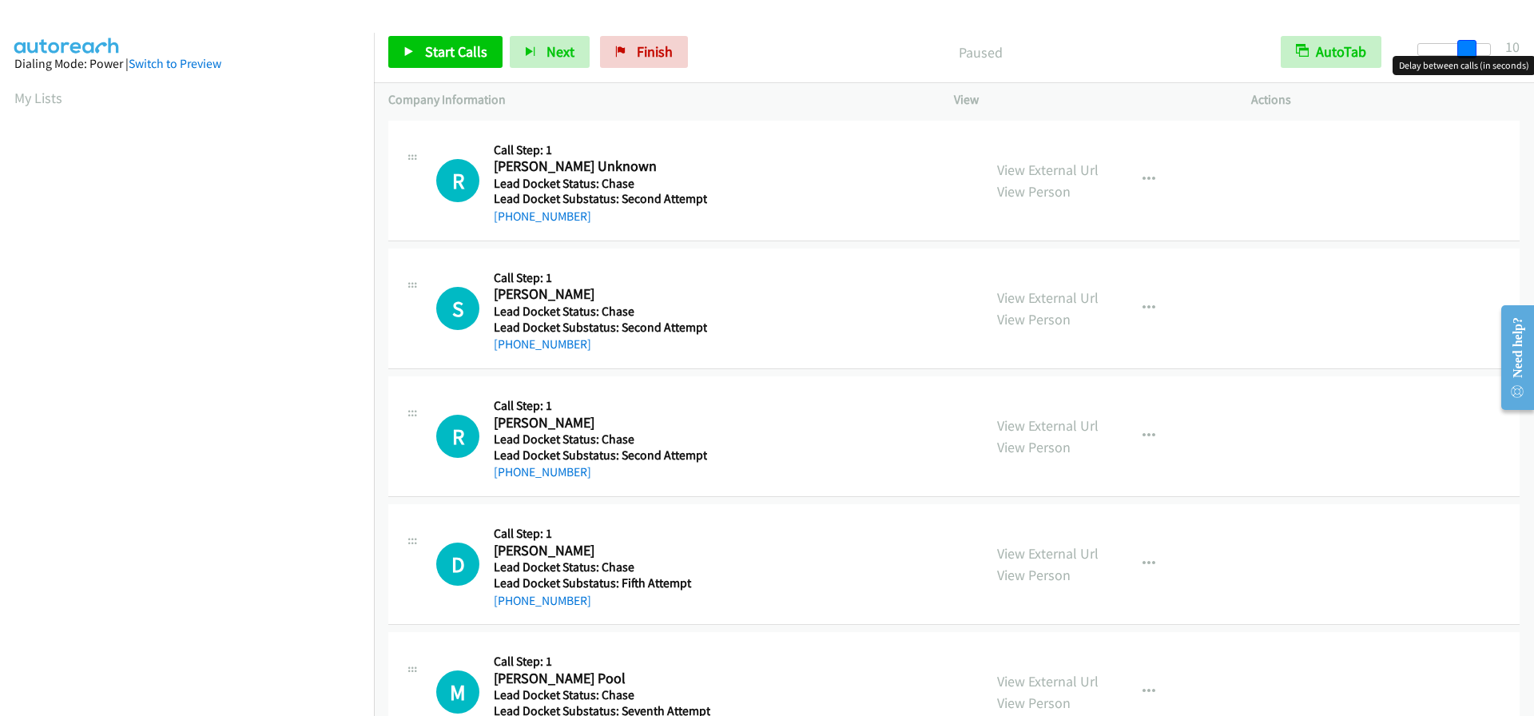
drag, startPoint x: 1425, startPoint y: 49, endPoint x: 1475, endPoint y: 53, distance: 49.7
click at [1475, 53] on span at bounding box center [1467, 49] width 19 height 19
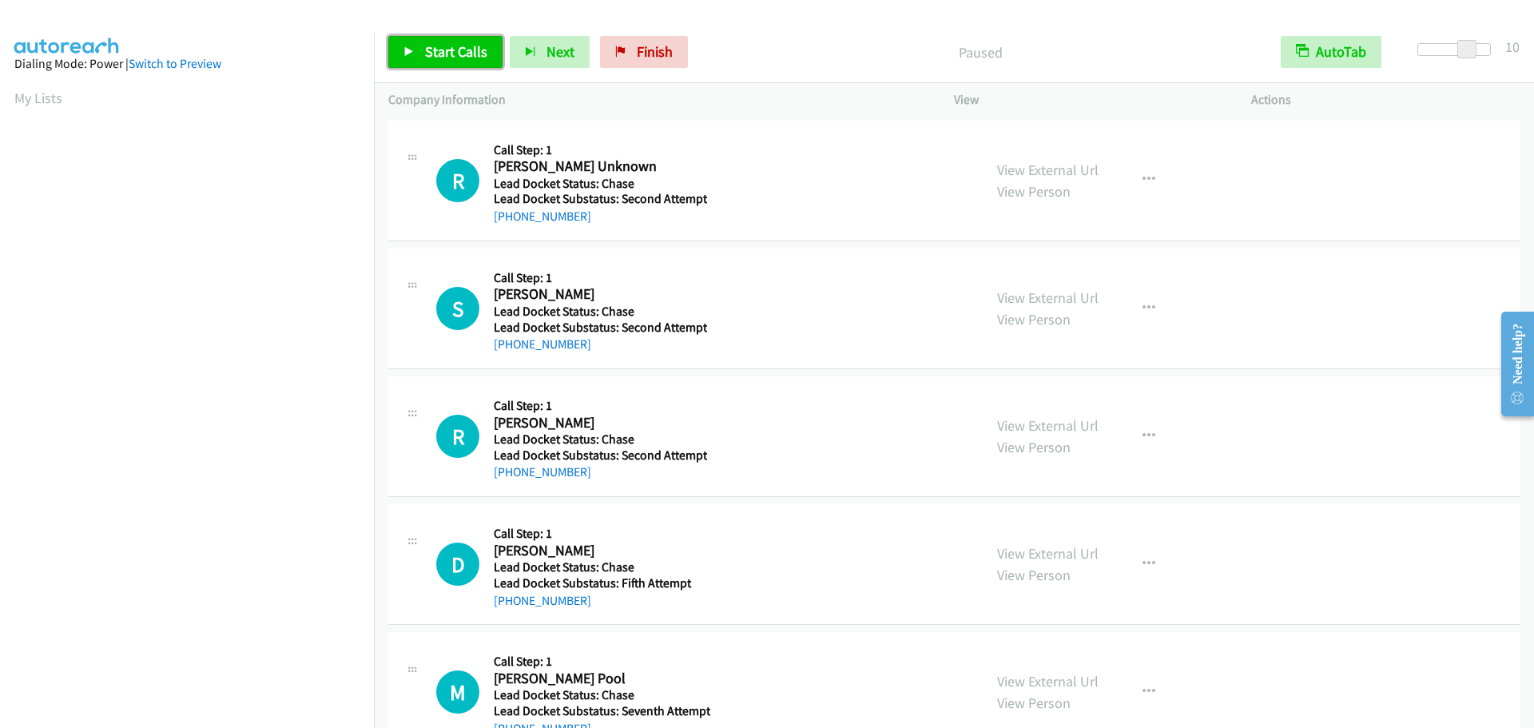
click at [466, 56] on span "Start Calls" at bounding box center [456, 51] width 62 height 18
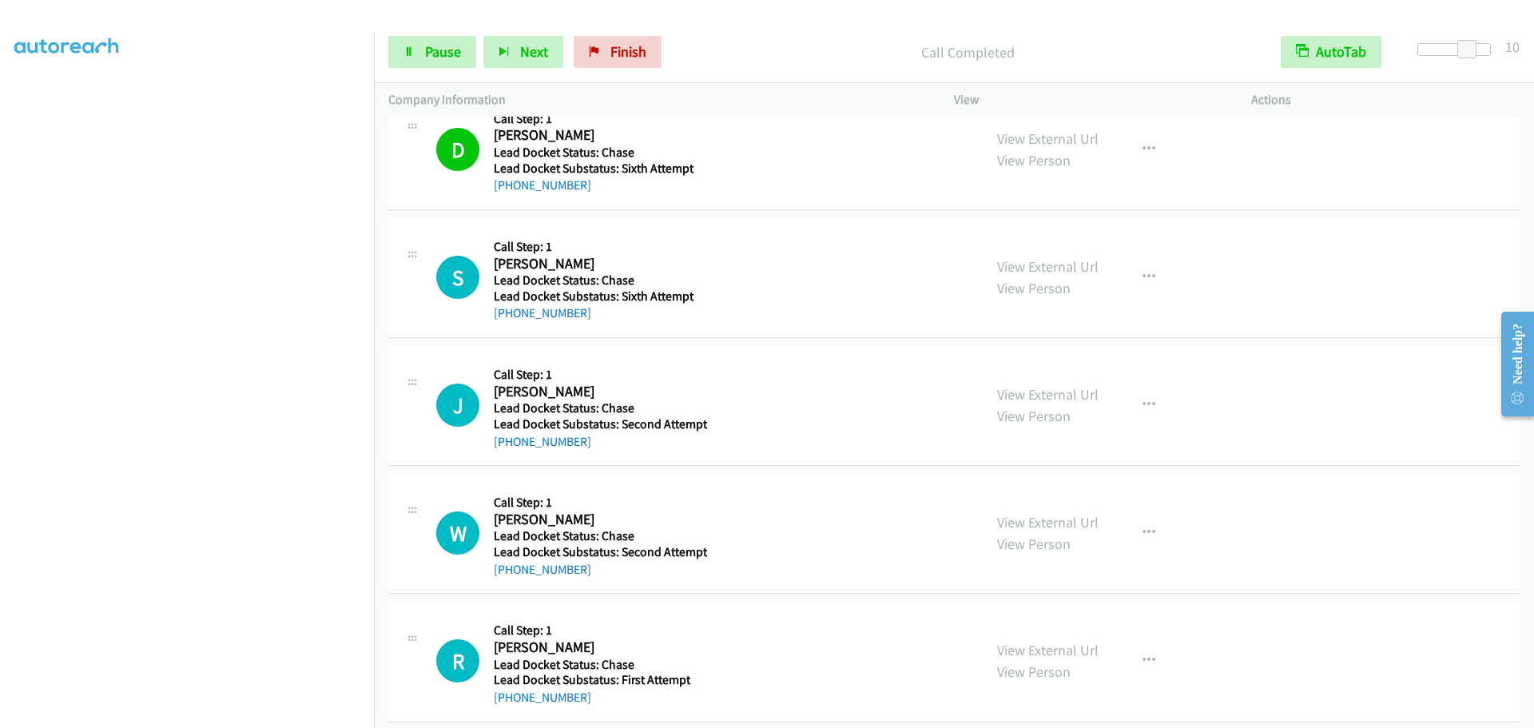
scroll to position [879, 0]
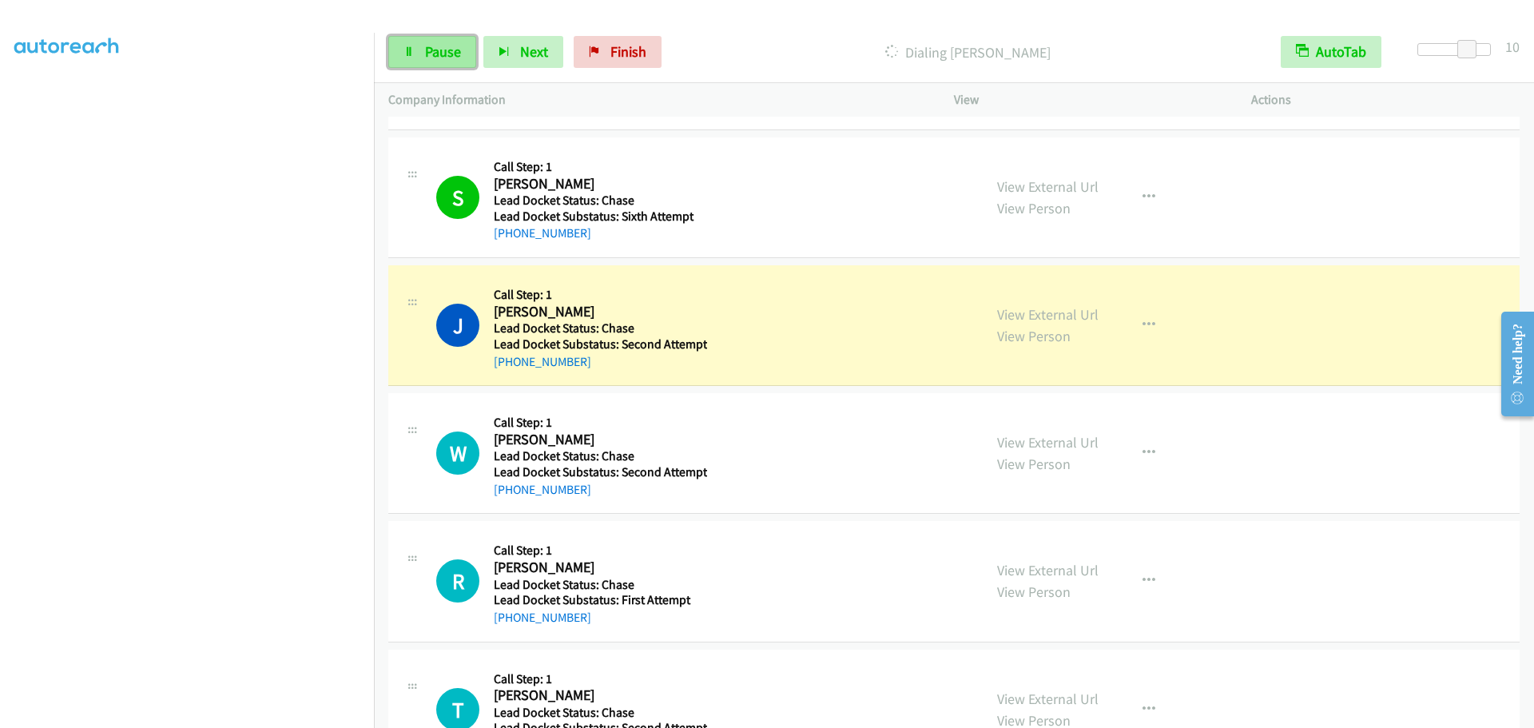
click at [418, 54] on link "Pause" at bounding box center [432, 52] width 88 height 32
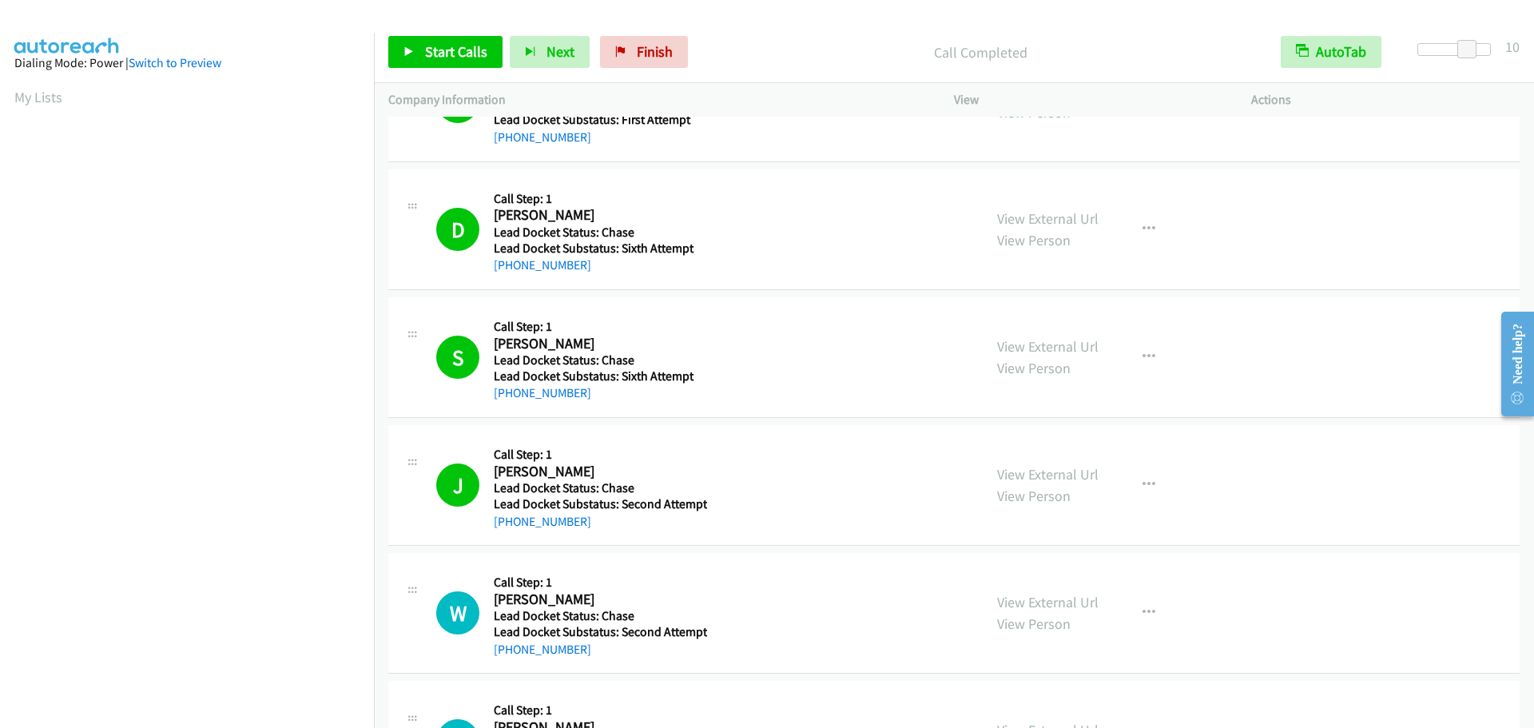
scroll to position [0, 0]
click at [13, 94] on aside "Dialing Mode: Power | Switch to Preview My Lists" at bounding box center [187, 475] width 374 height 885
click at [29, 98] on link "My Lists" at bounding box center [38, 98] width 48 height 18
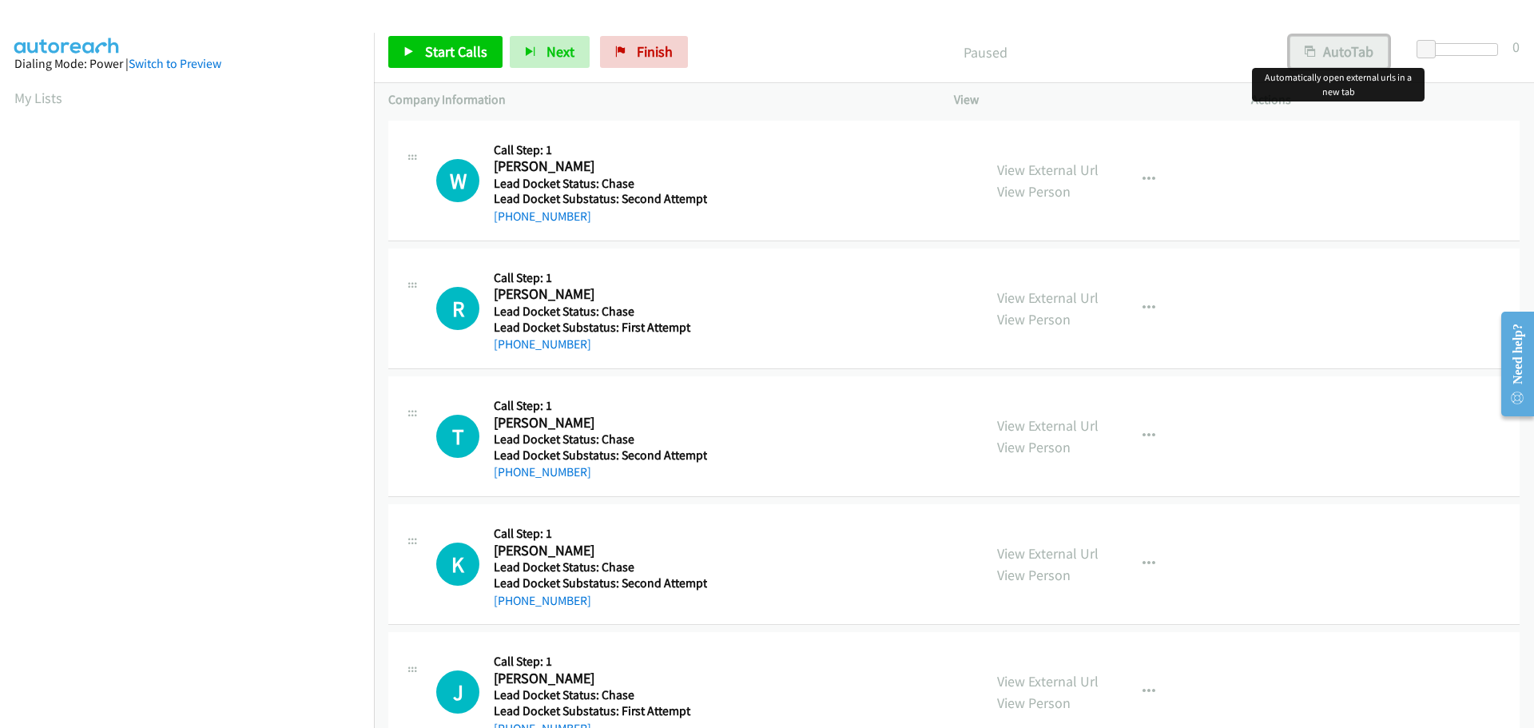
click at [1307, 60] on button "AutoTab" at bounding box center [1339, 52] width 99 height 32
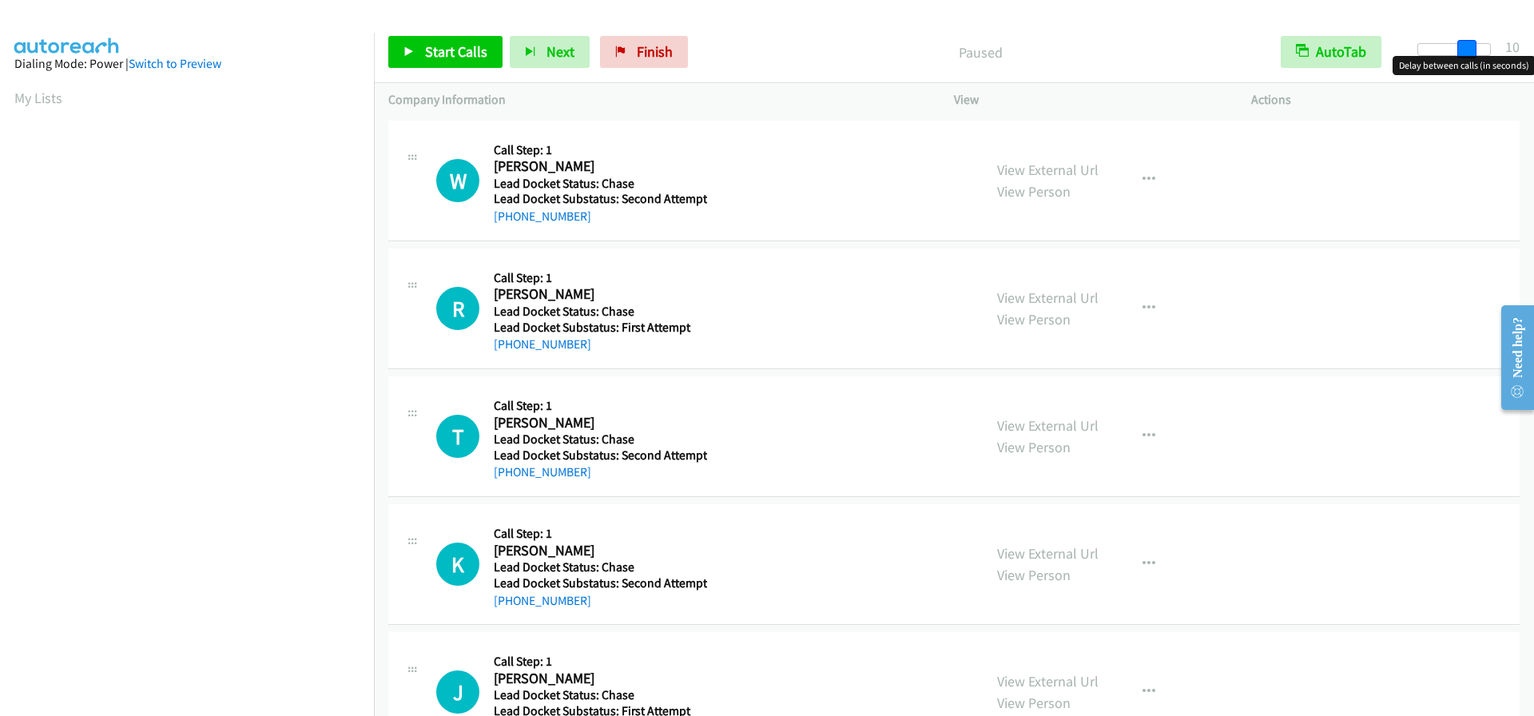
drag, startPoint x: 1427, startPoint y: 50, endPoint x: 1475, endPoint y: 52, distance: 48.8
click at [1475, 52] on span at bounding box center [1467, 49] width 19 height 19
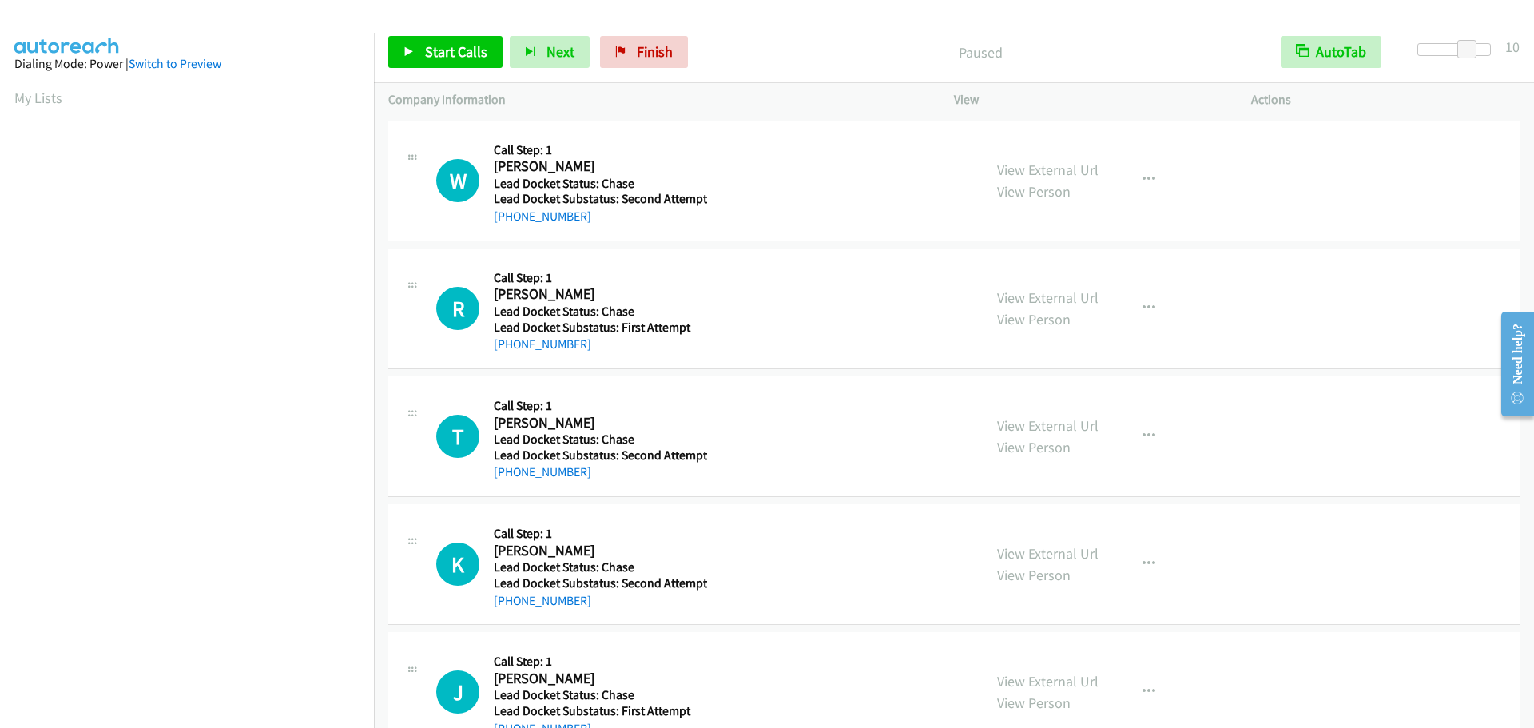
scroll to position [169, 0]
click at [457, 58] on span "Start Calls" at bounding box center [456, 51] width 62 height 18
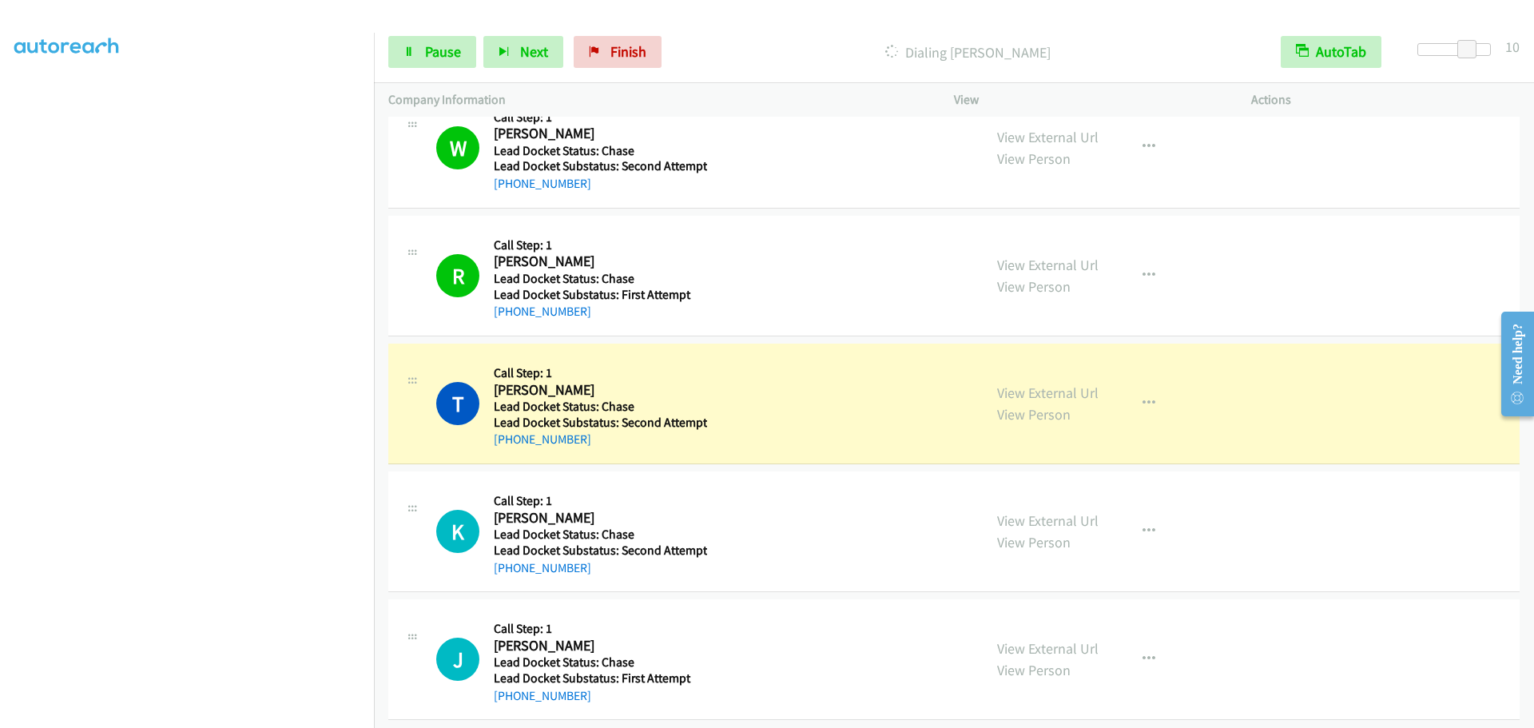
scroll to position [49, 0]
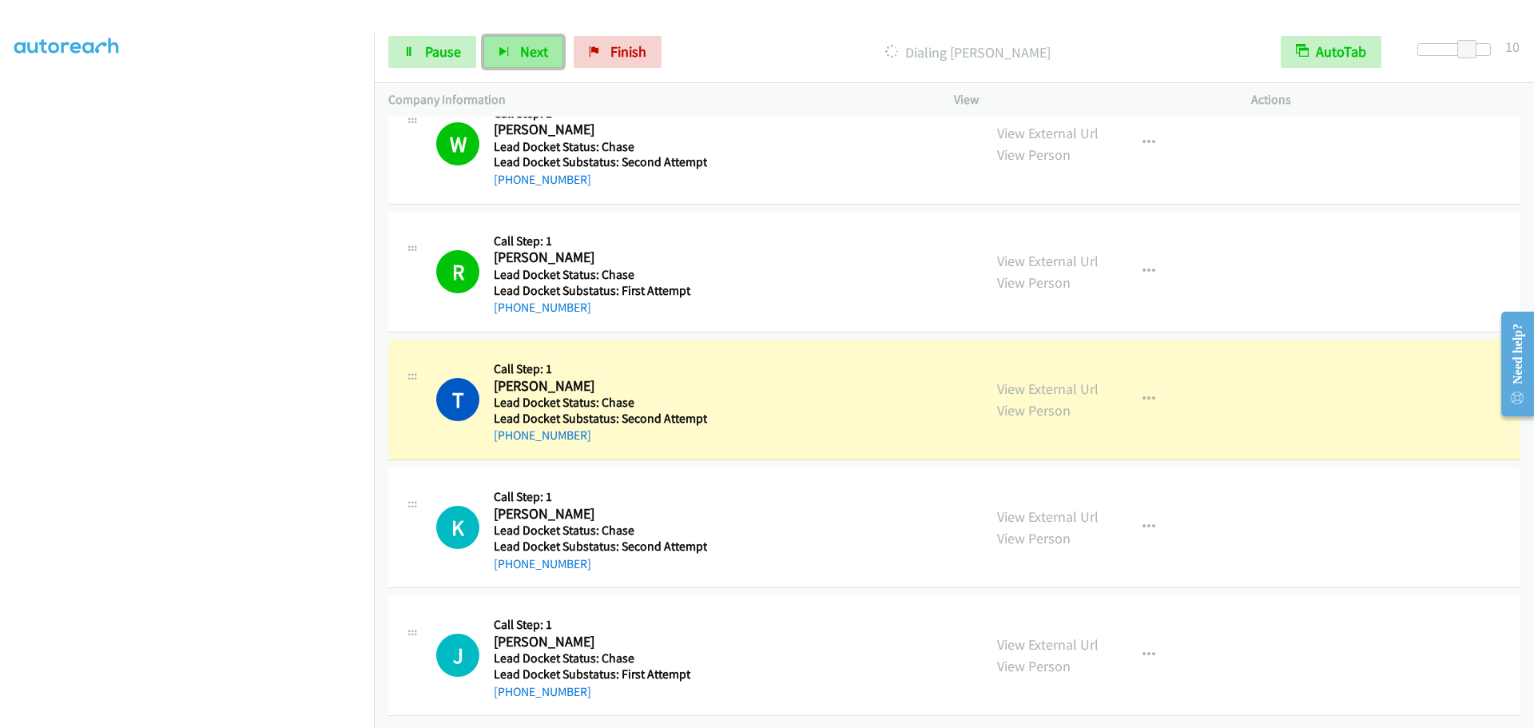
click at [520, 56] on span "Next" at bounding box center [534, 51] width 28 height 18
click at [452, 51] on span "Pause" at bounding box center [443, 51] width 36 height 18
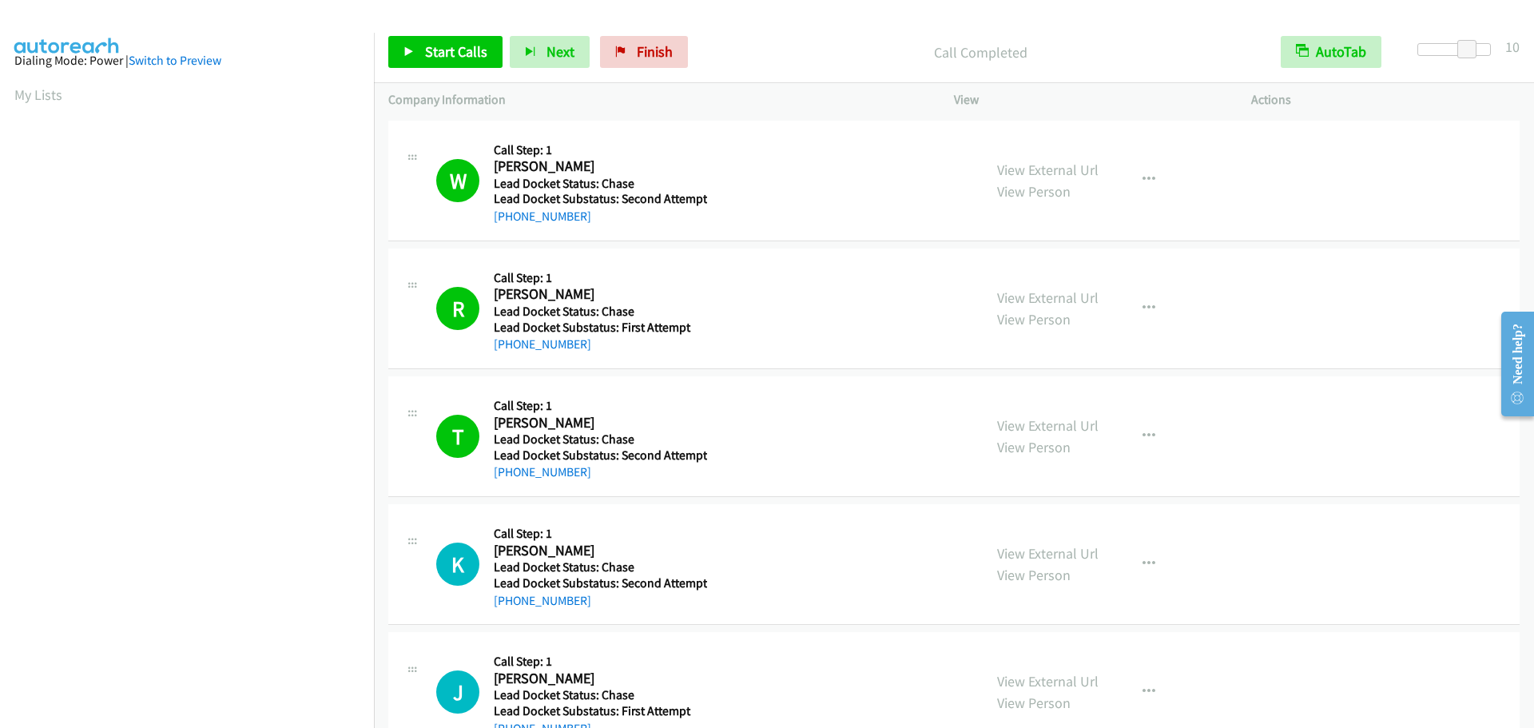
scroll to position [0, 0]
click at [53, 101] on link "My Lists" at bounding box center [38, 98] width 48 height 18
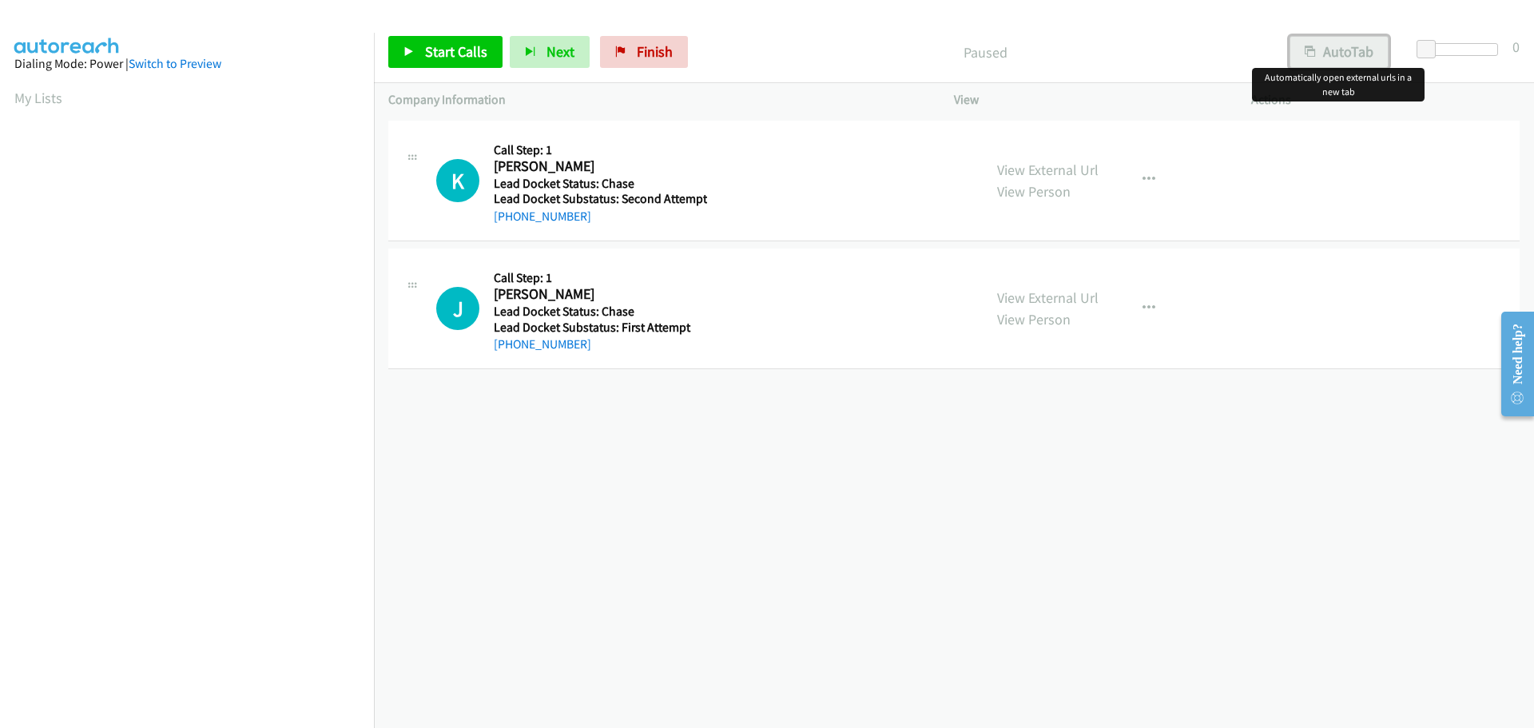
drag, startPoint x: 1296, startPoint y: 54, endPoint x: 1326, endPoint y: 66, distance: 31.6
click at [1297, 54] on button "AutoTab" at bounding box center [1339, 52] width 99 height 32
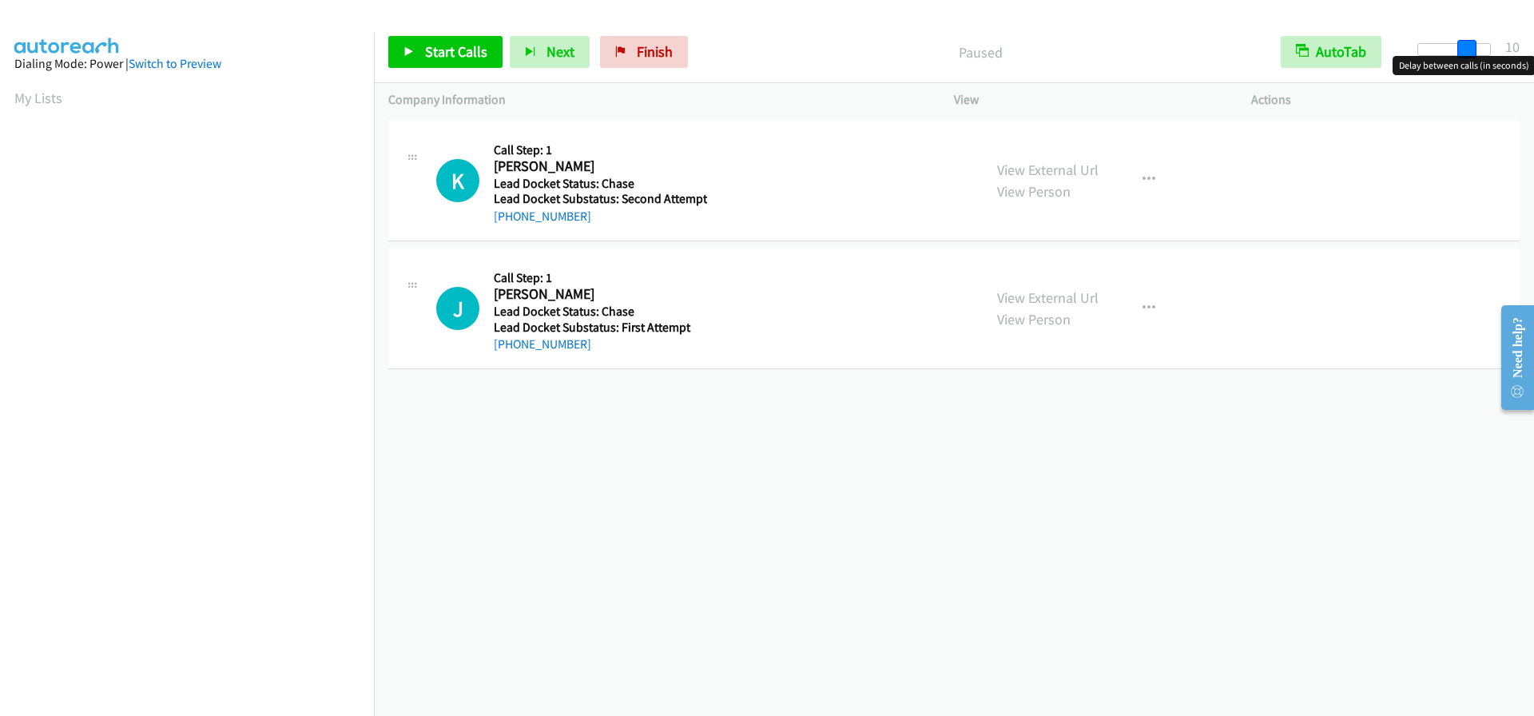
drag, startPoint x: 1430, startPoint y: 51, endPoint x: 1477, endPoint y: 44, distance: 47.7
click at [1477, 44] on div at bounding box center [1455, 49] width 74 height 13
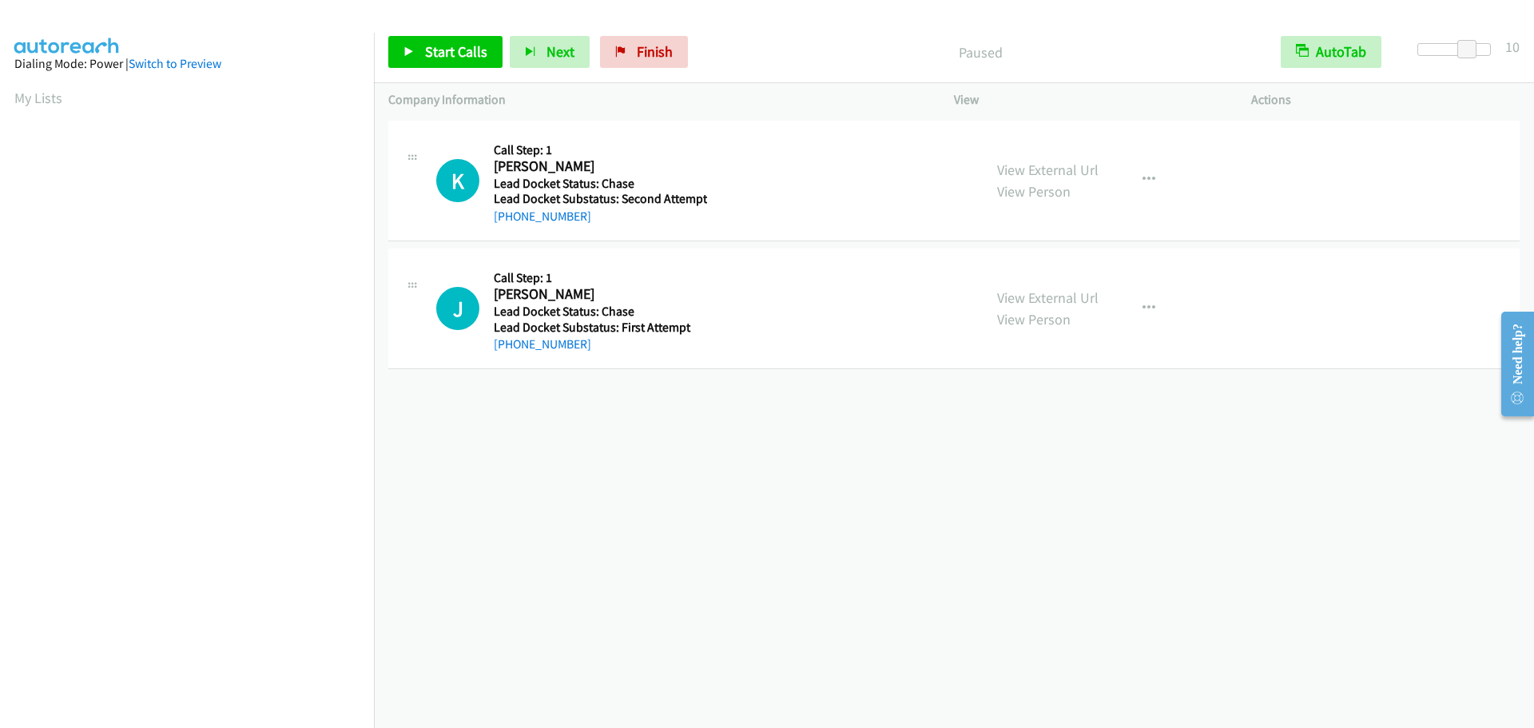
click at [1175, 27] on div "Start Calls Pause Next Finish Paused AutoTab AutoTab 10" at bounding box center [954, 53] width 1160 height 62
click at [475, 46] on span "Start Calls" at bounding box center [456, 51] width 62 height 18
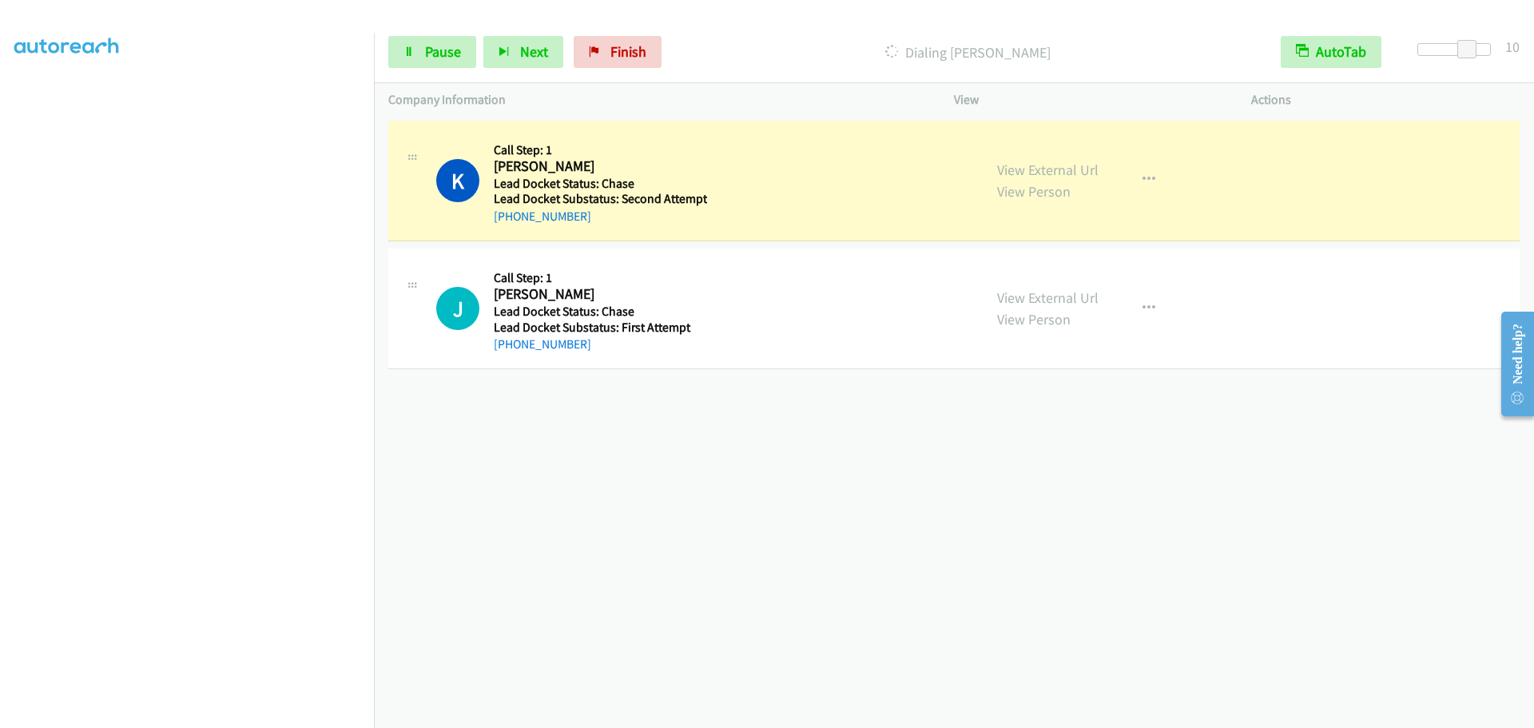
scroll to position [168, 0]
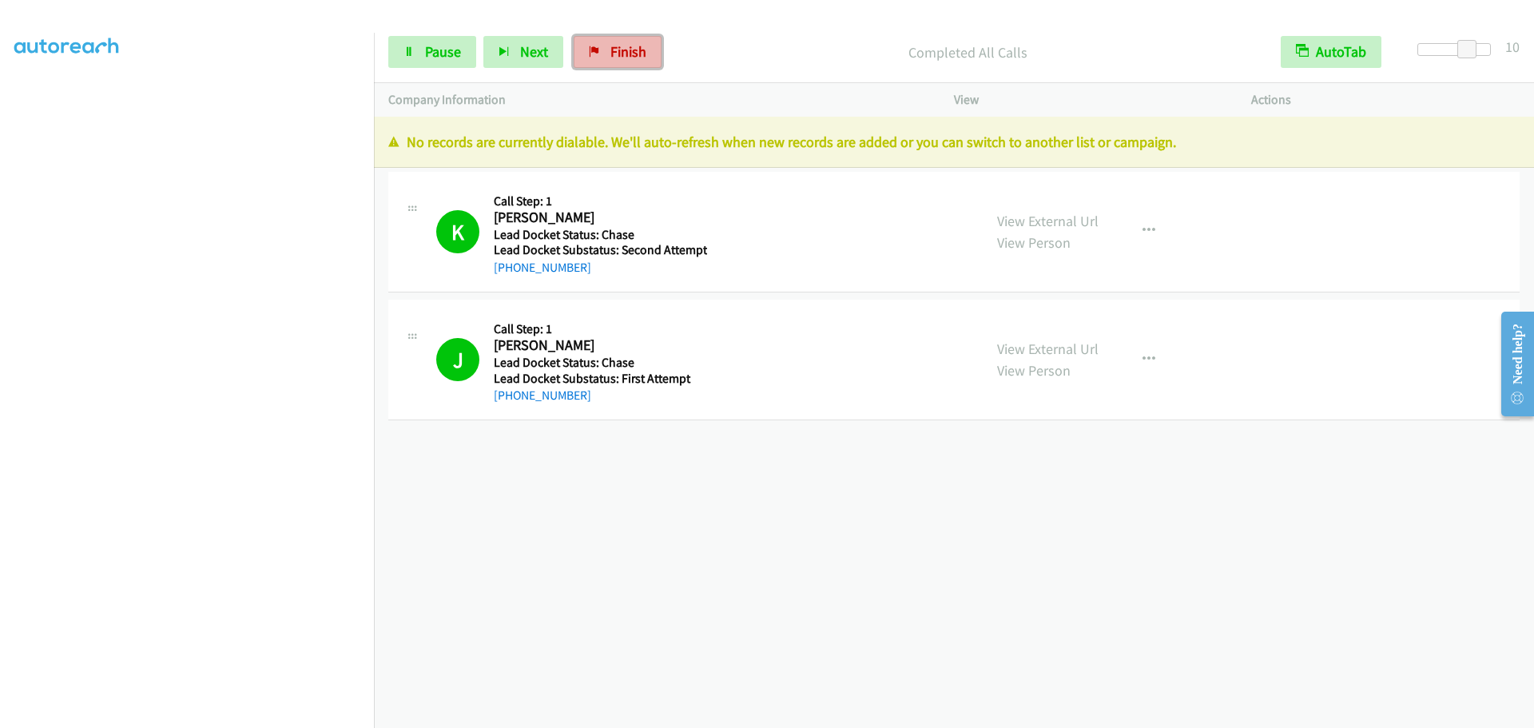
click at [611, 48] on span "Finish" at bounding box center [629, 51] width 36 height 18
click at [434, 48] on span "Pause" at bounding box center [443, 51] width 36 height 18
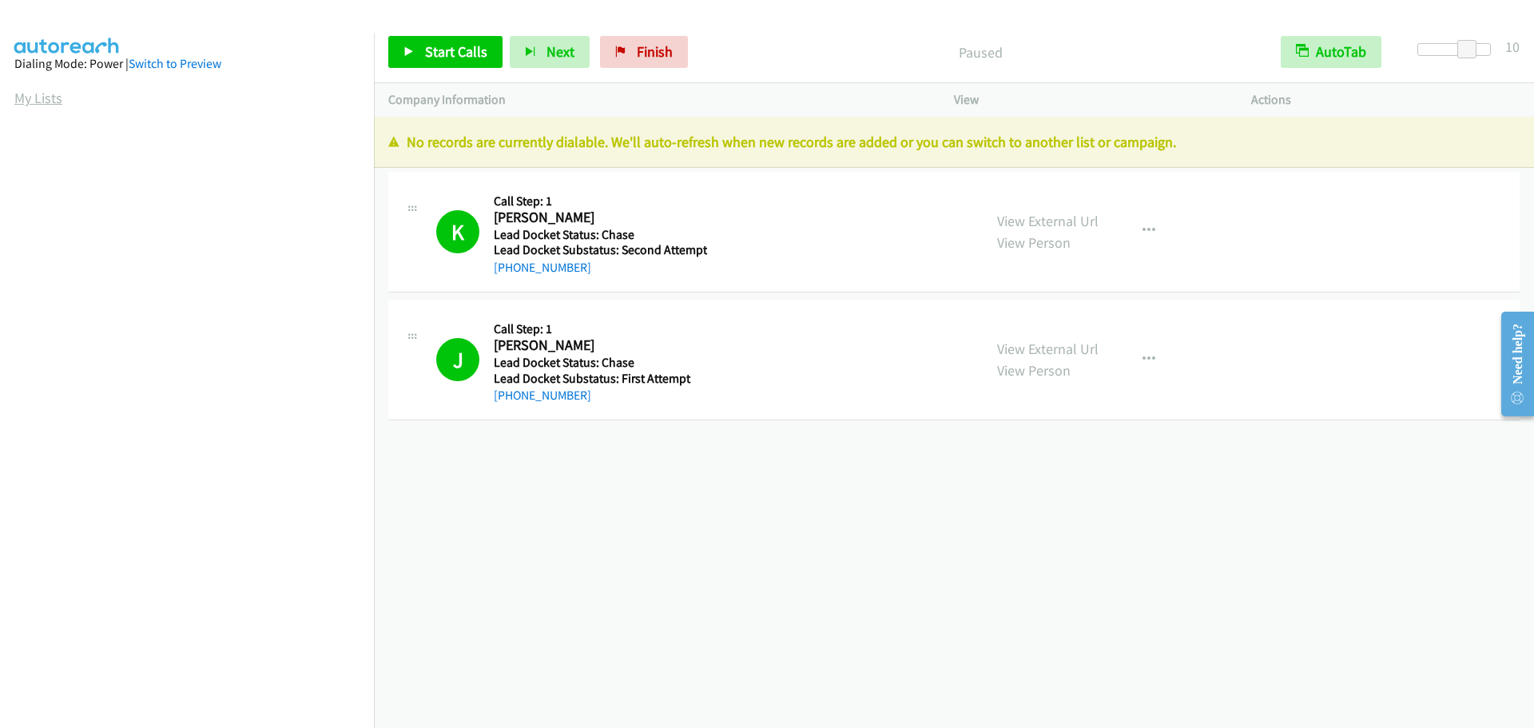
click at [37, 94] on link "My Lists" at bounding box center [38, 98] width 48 height 18
